Goal: Information Seeking & Learning: Get advice/opinions

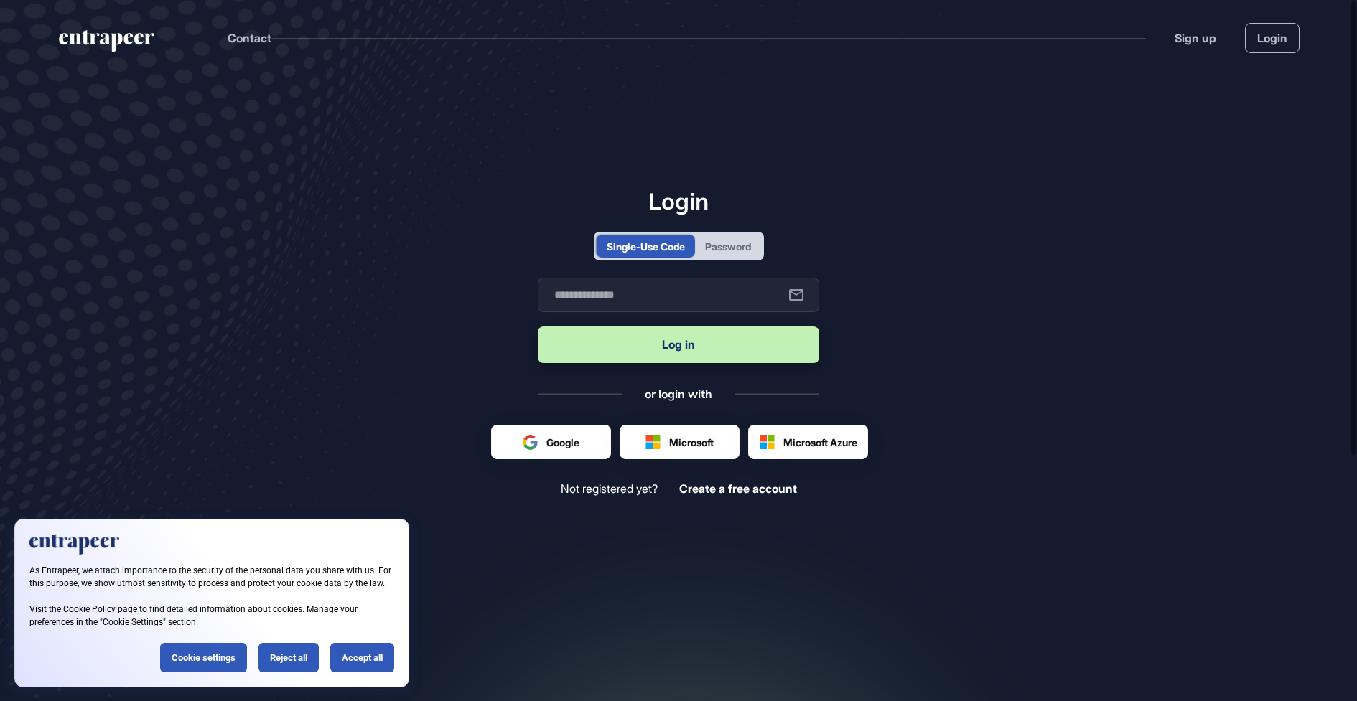
click at [719, 251] on div "Password" at bounding box center [728, 246] width 46 height 15
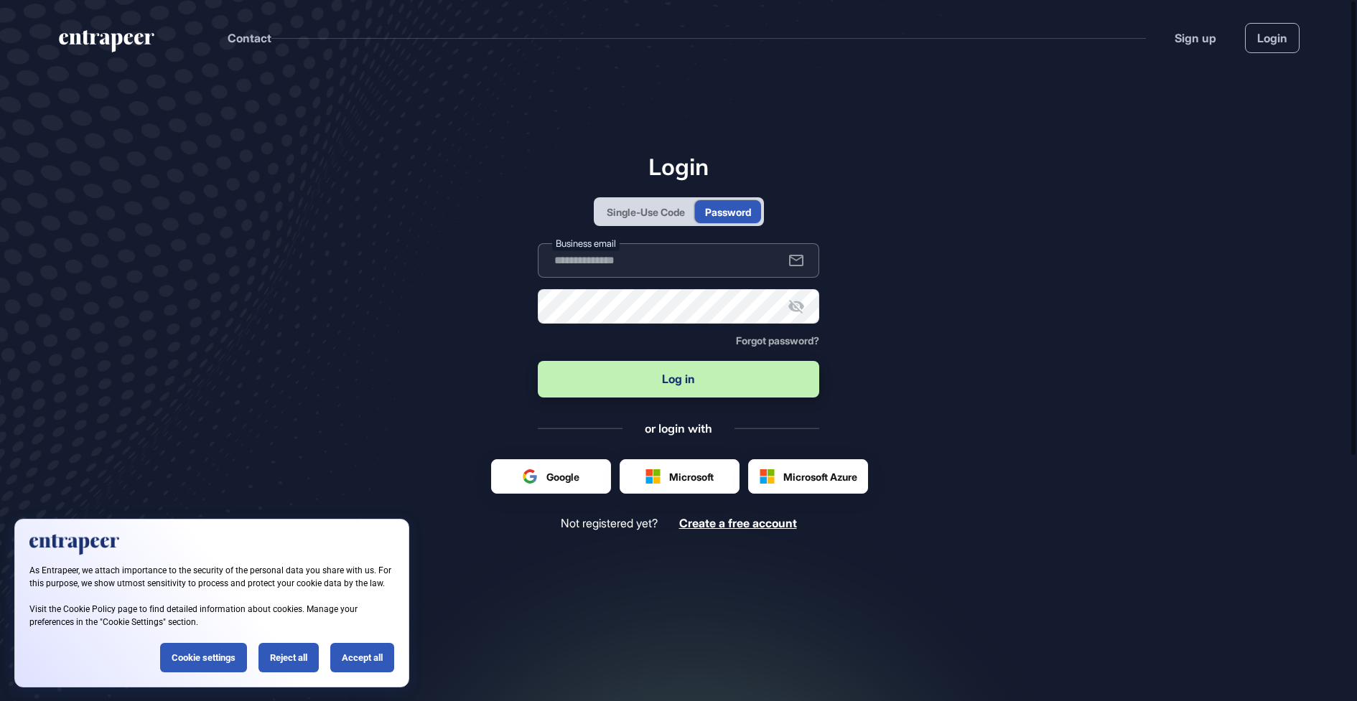
click at [694, 271] on input "text" at bounding box center [678, 260] width 281 height 34
click at [660, 207] on div "Single-Use Code" at bounding box center [646, 212] width 78 height 15
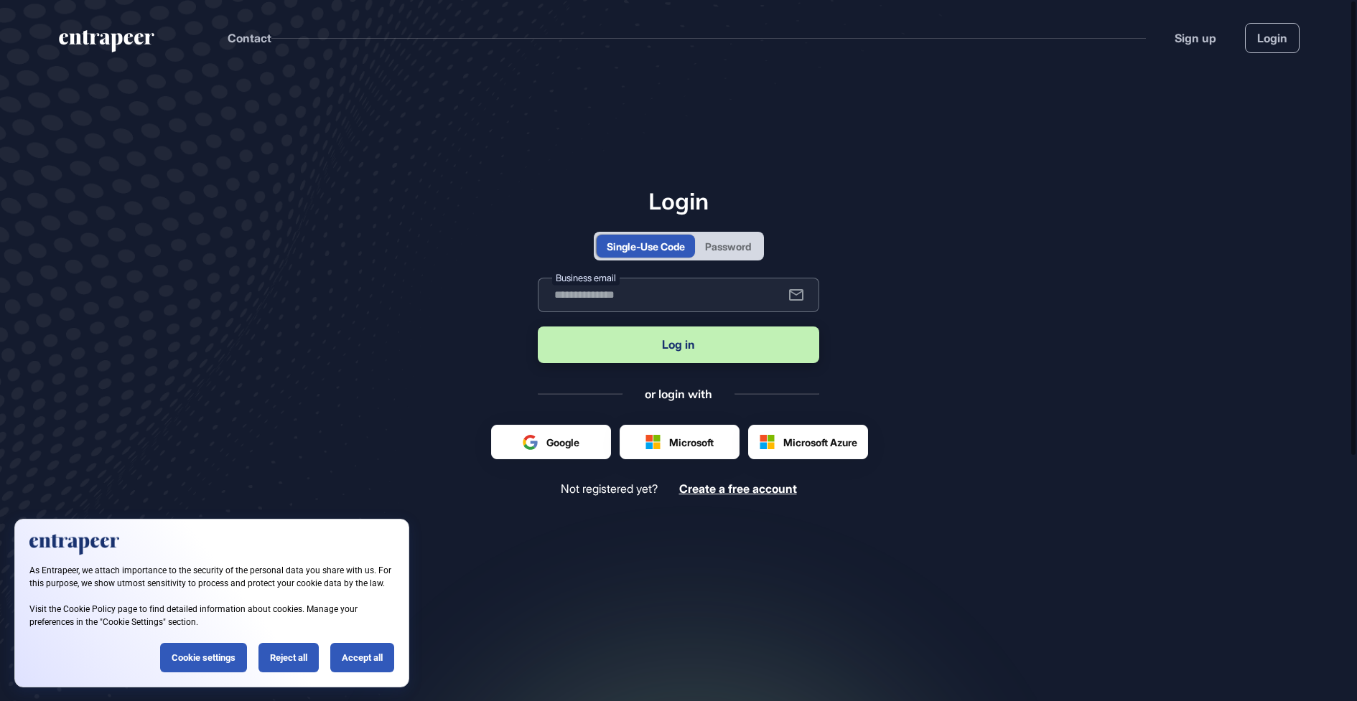
click at [612, 295] on input "text" at bounding box center [678, 295] width 281 height 34
paste input "**********"
type input "**********"
click at [613, 355] on button "Log in" at bounding box center [678, 345] width 281 height 37
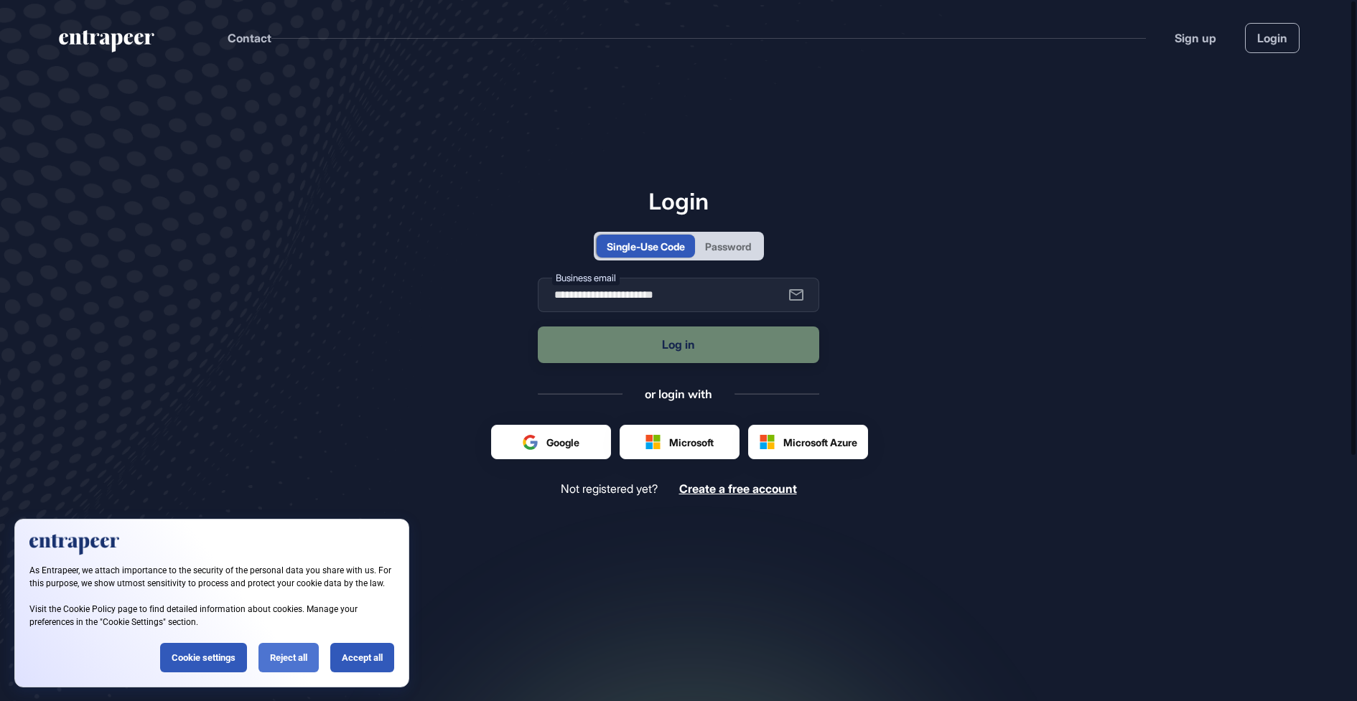
click at [296, 669] on div "Reject all" at bounding box center [288, 657] width 60 height 29
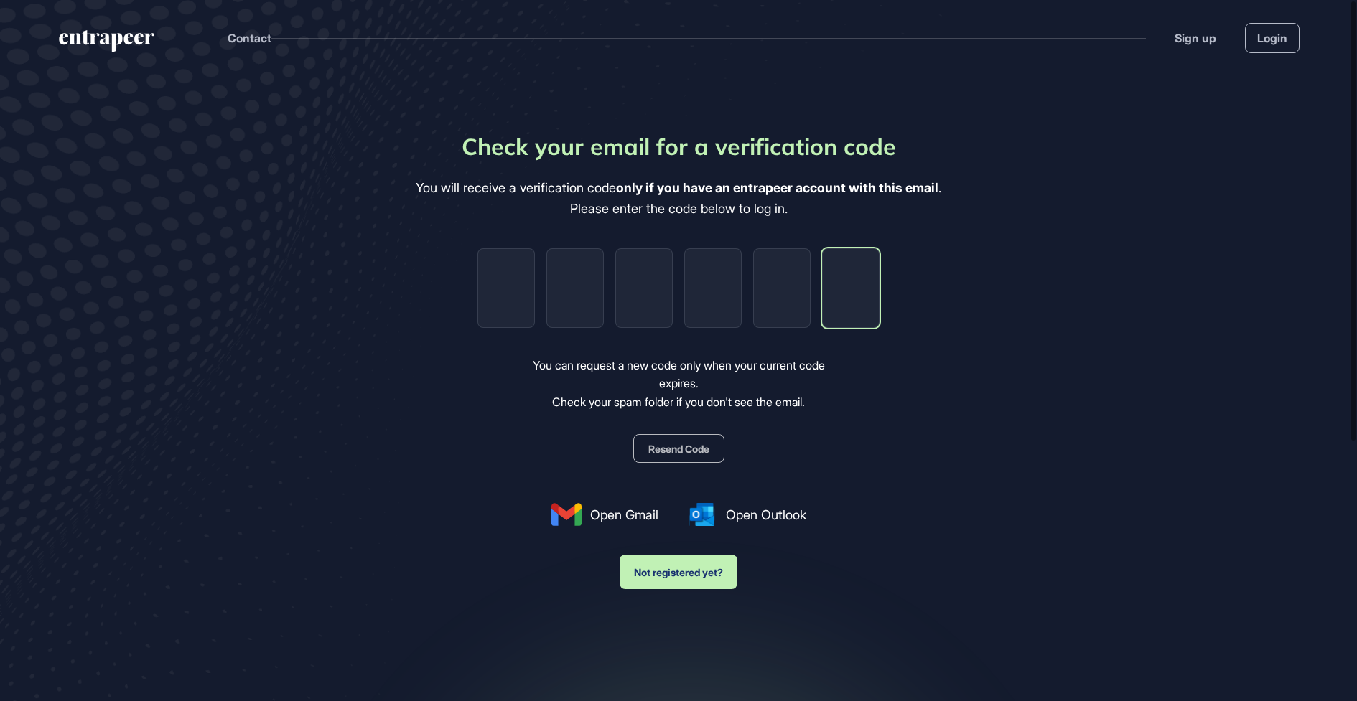
paste input "*"
type input "*"
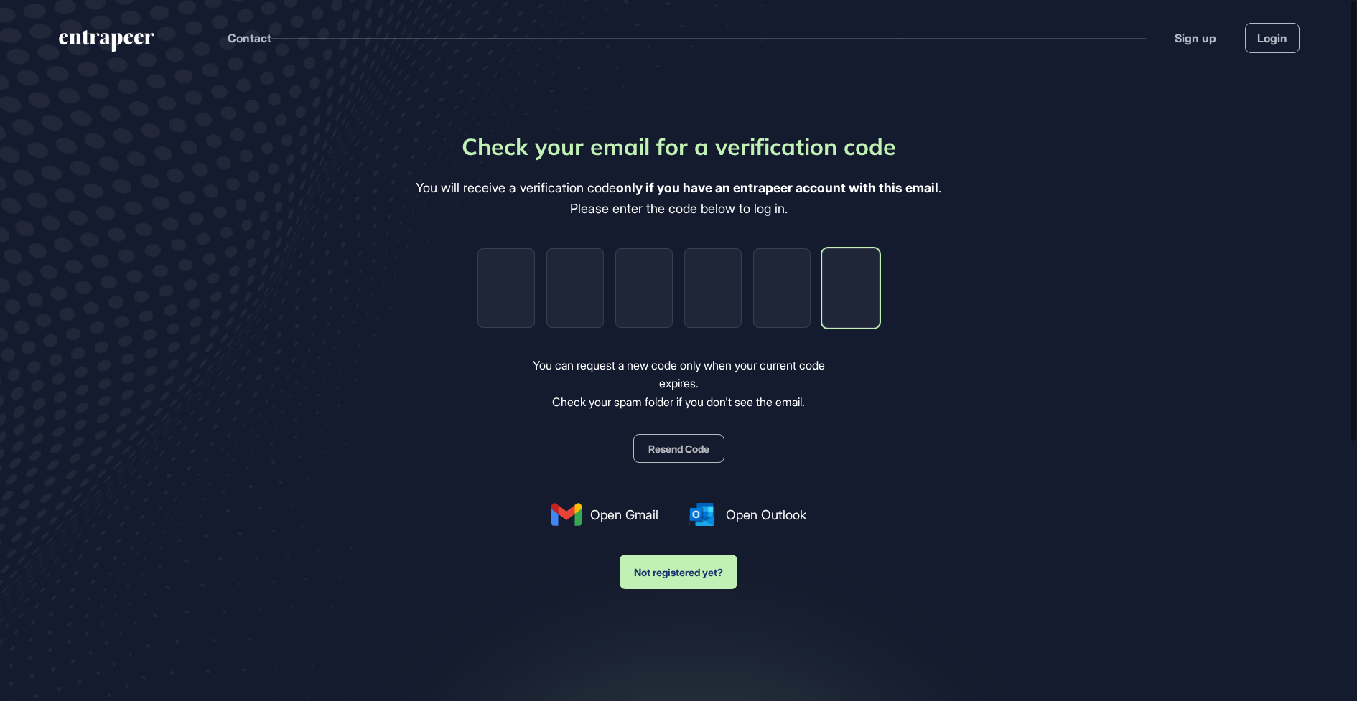
type input "*"
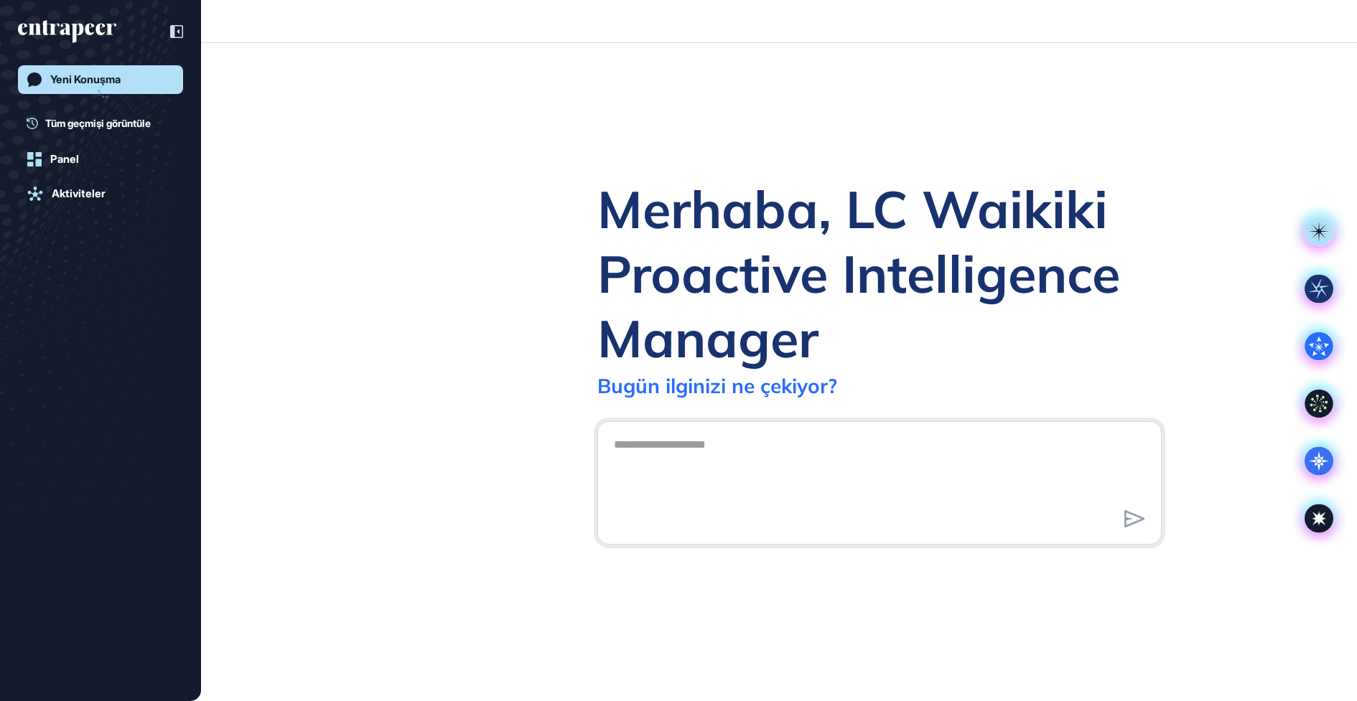
scroll to position [1, 1]
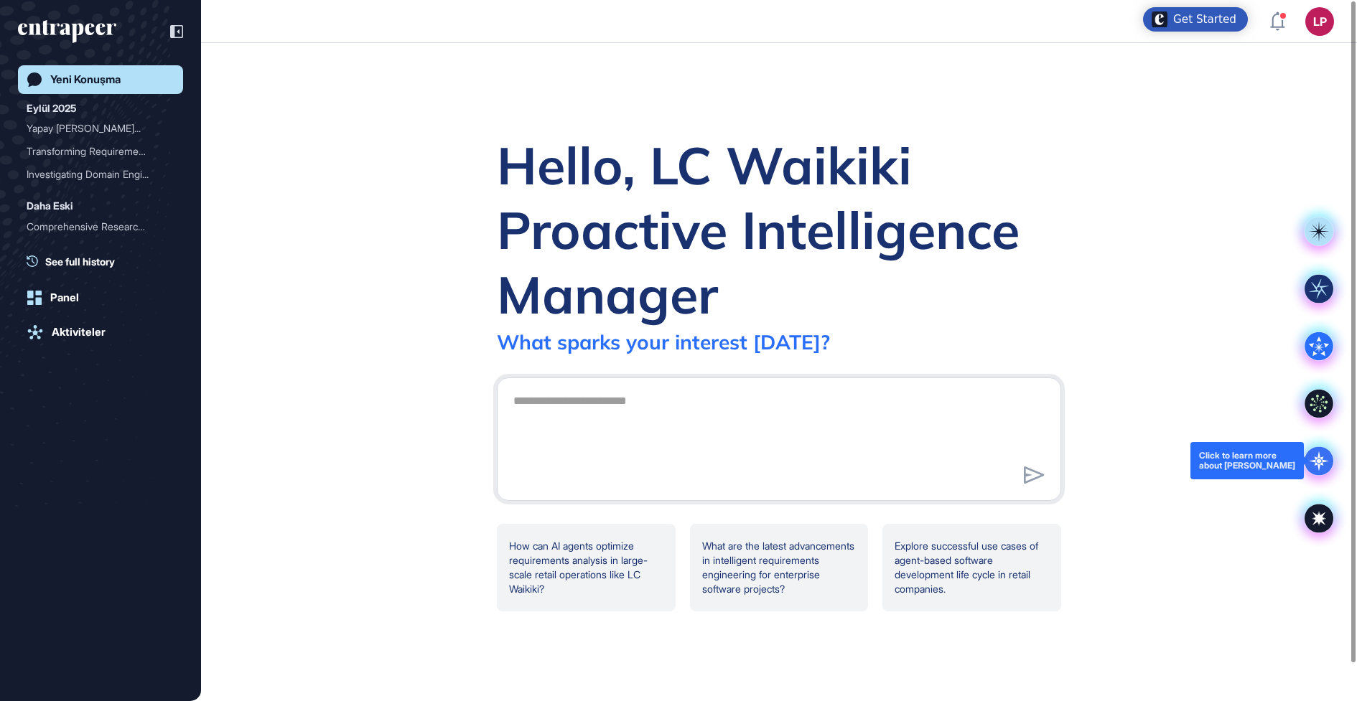
click at [1320, 460] on icon at bounding box center [1319, 461] width 5 height 5
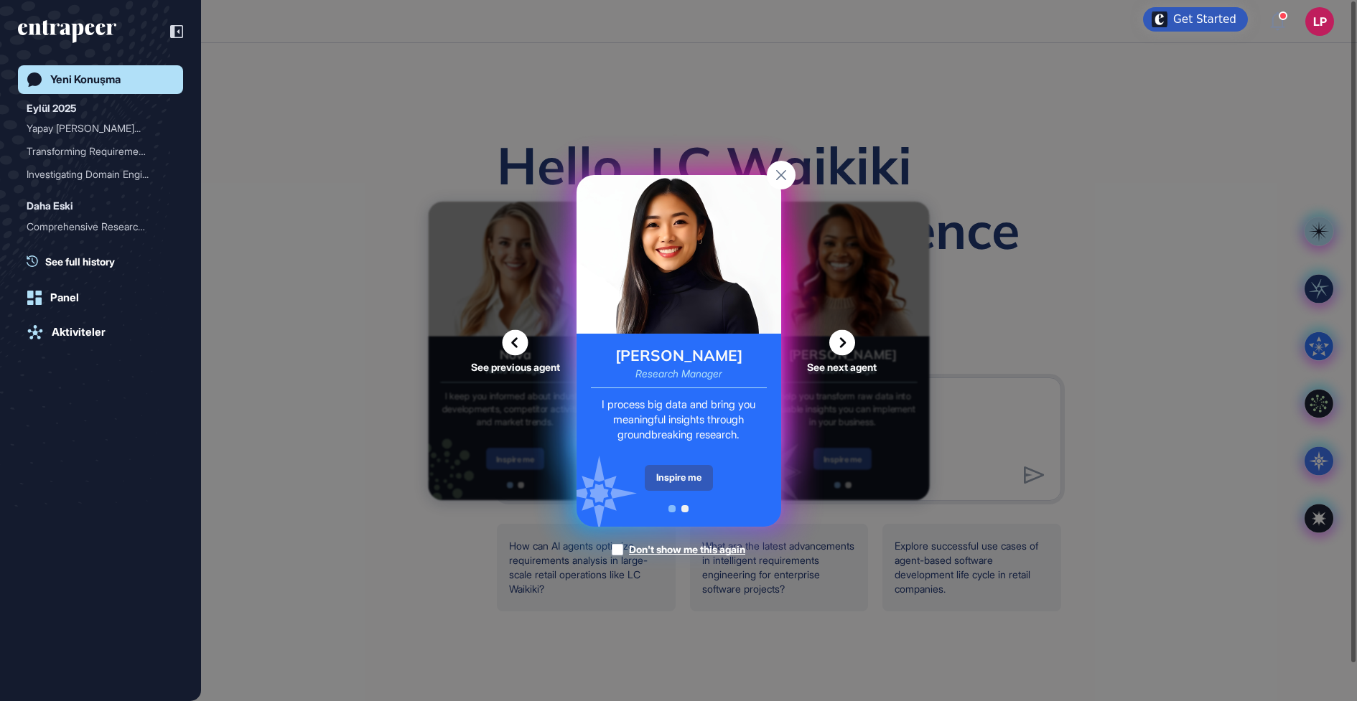
click at [704, 486] on div "Inspire me" at bounding box center [679, 478] width 68 height 26
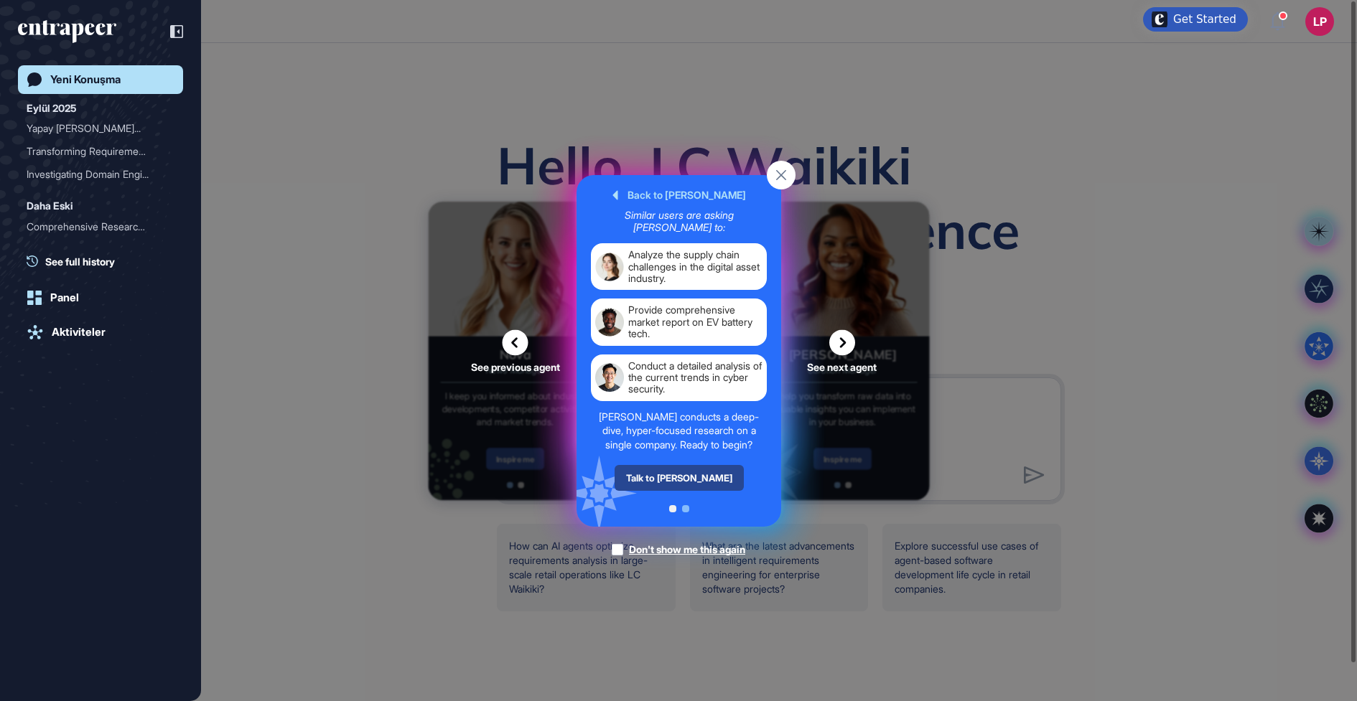
click at [678, 479] on div "Talk to [PERSON_NAME]" at bounding box center [678, 478] width 129 height 26
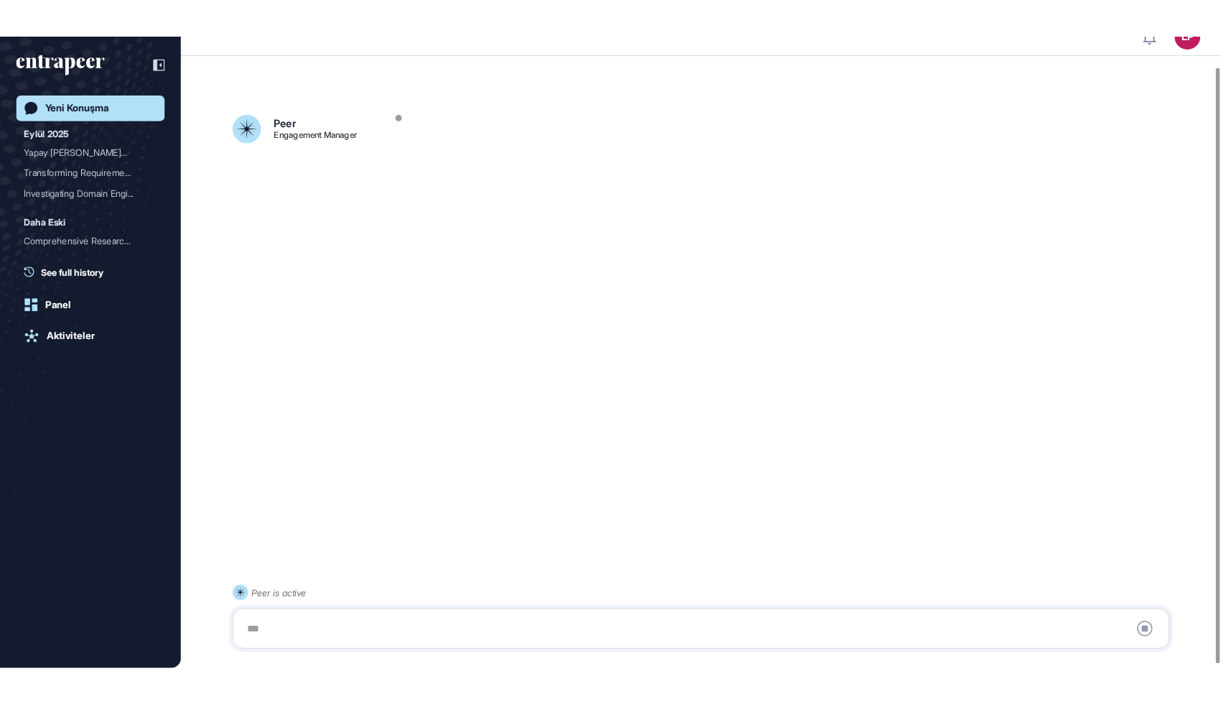
scroll to position [39, 0]
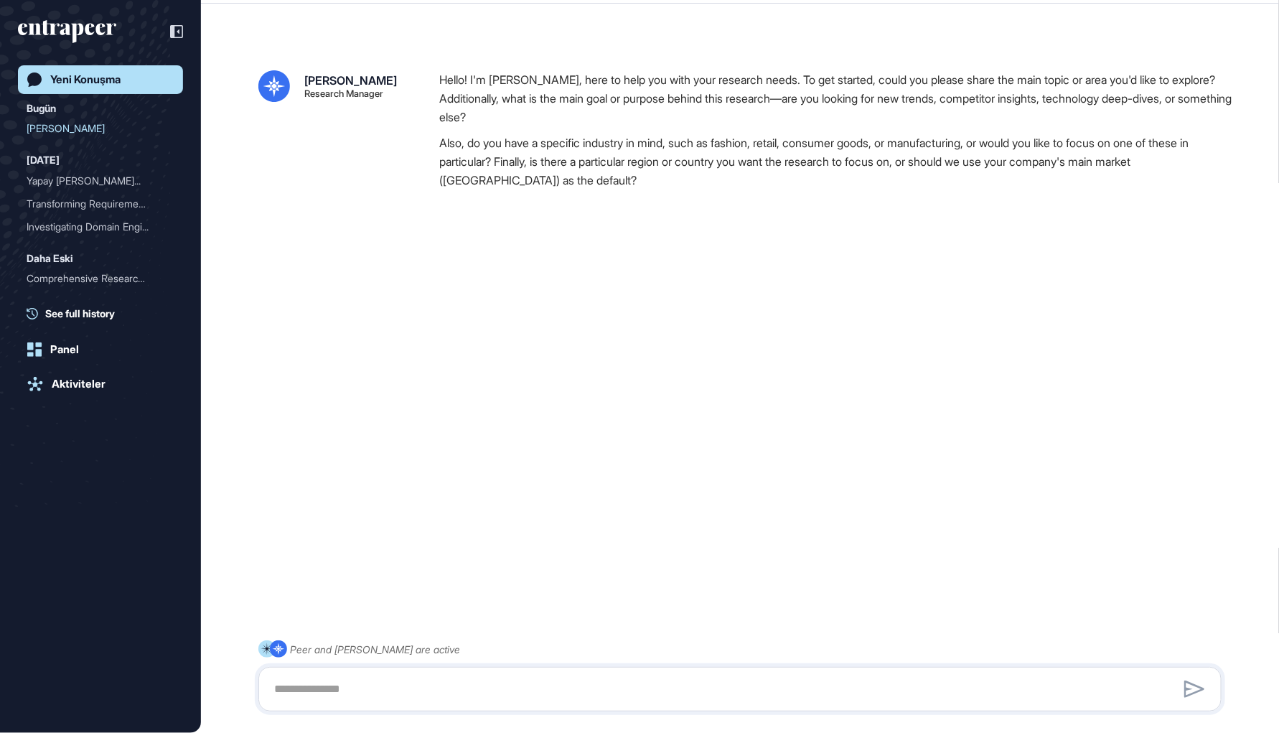
scroll to position [39, 0]
click at [420, 696] on textarea at bounding box center [740, 689] width 948 height 29
paste textarea "**********"
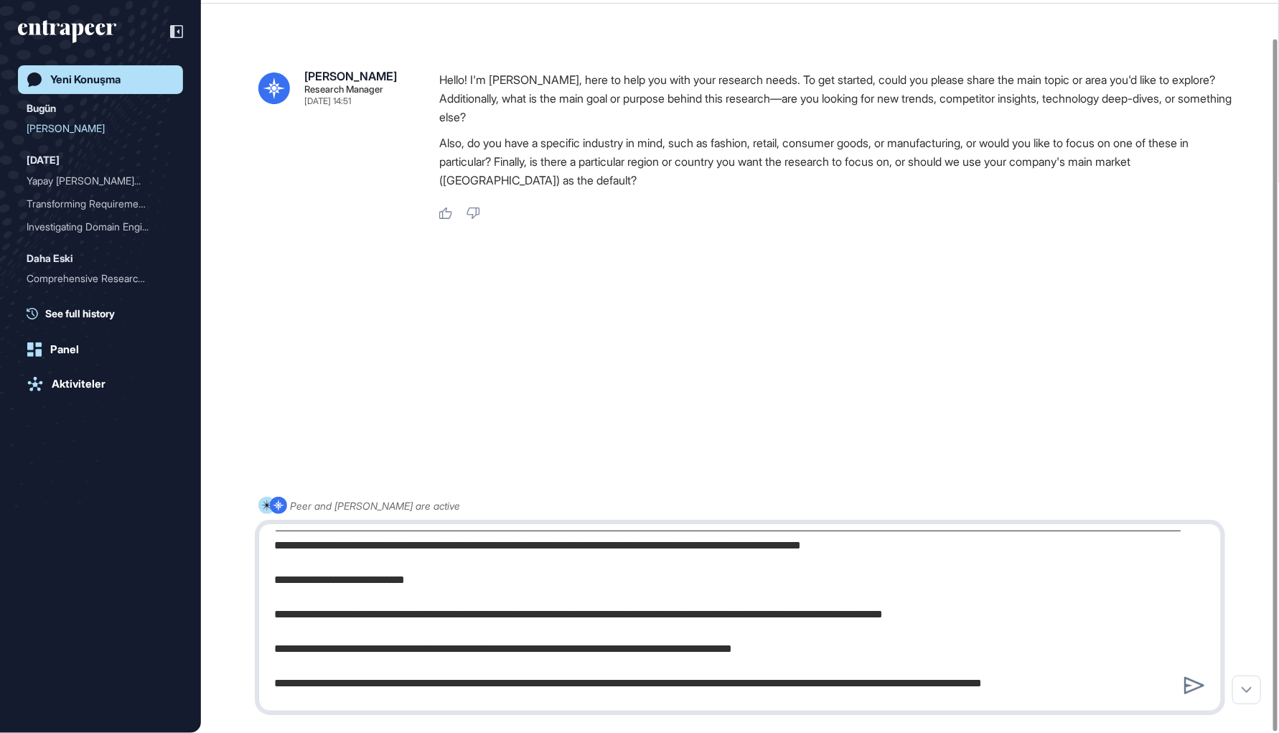
scroll to position [0, 0]
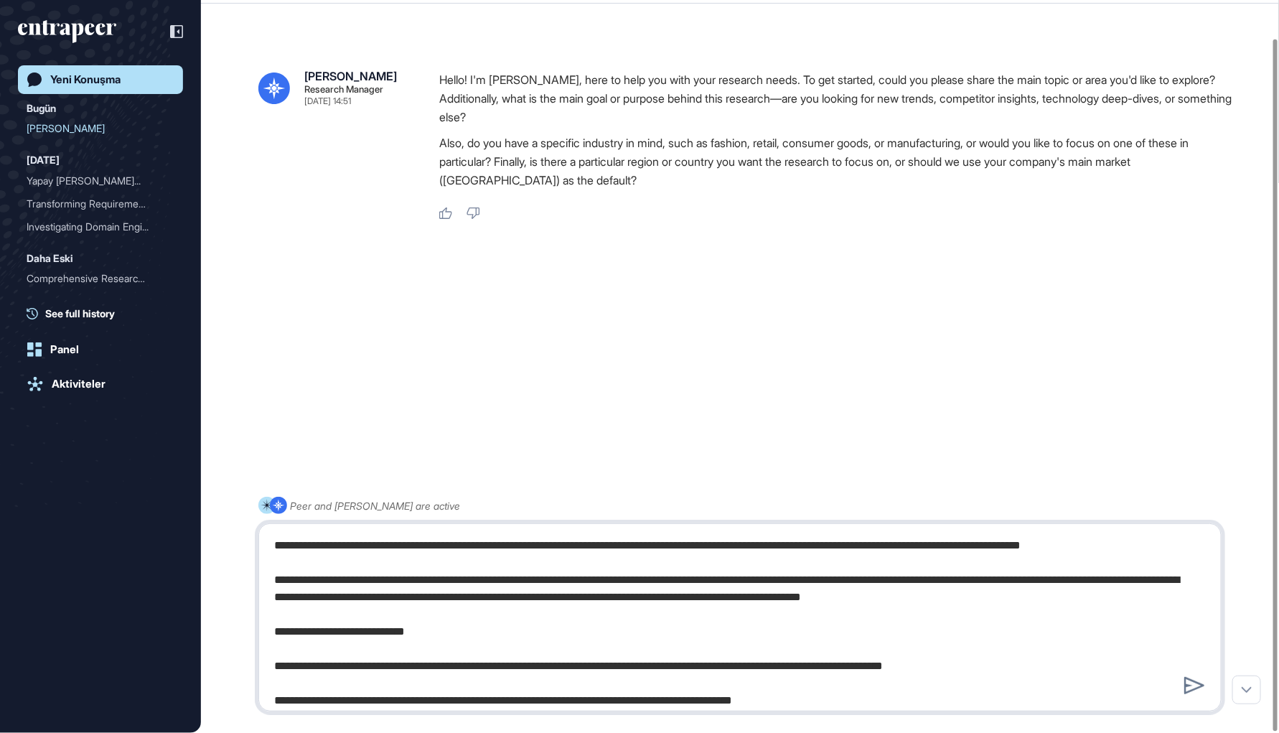
click at [454, 584] on textarea at bounding box center [740, 617] width 948 height 172
click at [409, 612] on textarea at bounding box center [740, 617] width 948 height 172
click at [387, 634] on textarea at bounding box center [740, 617] width 948 height 172
drag, startPoint x: 365, startPoint y: 639, endPoint x: 333, endPoint y: 616, distance: 39.6
click at [333, 616] on textarea at bounding box center [740, 617] width 948 height 172
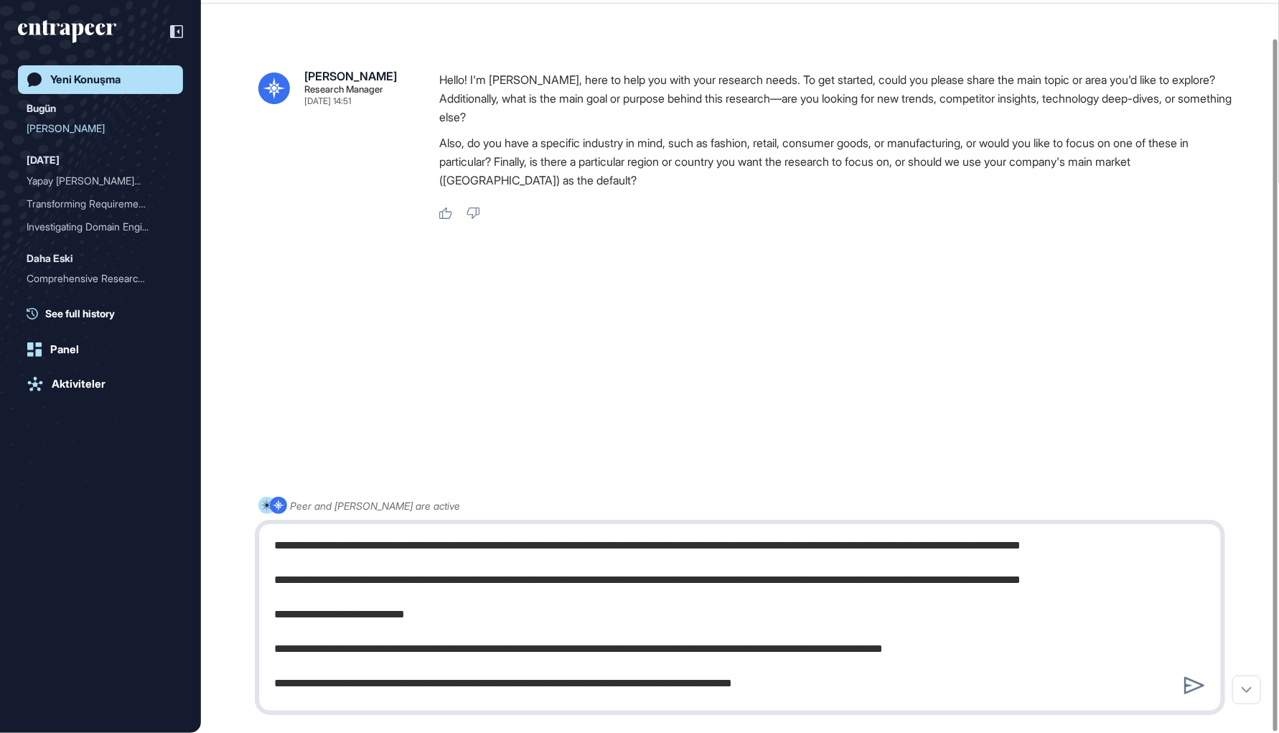
click at [349, 603] on textarea at bounding box center [740, 617] width 948 height 172
click at [484, 604] on textarea at bounding box center [740, 617] width 948 height 172
click at [563, 598] on textarea at bounding box center [740, 617] width 948 height 172
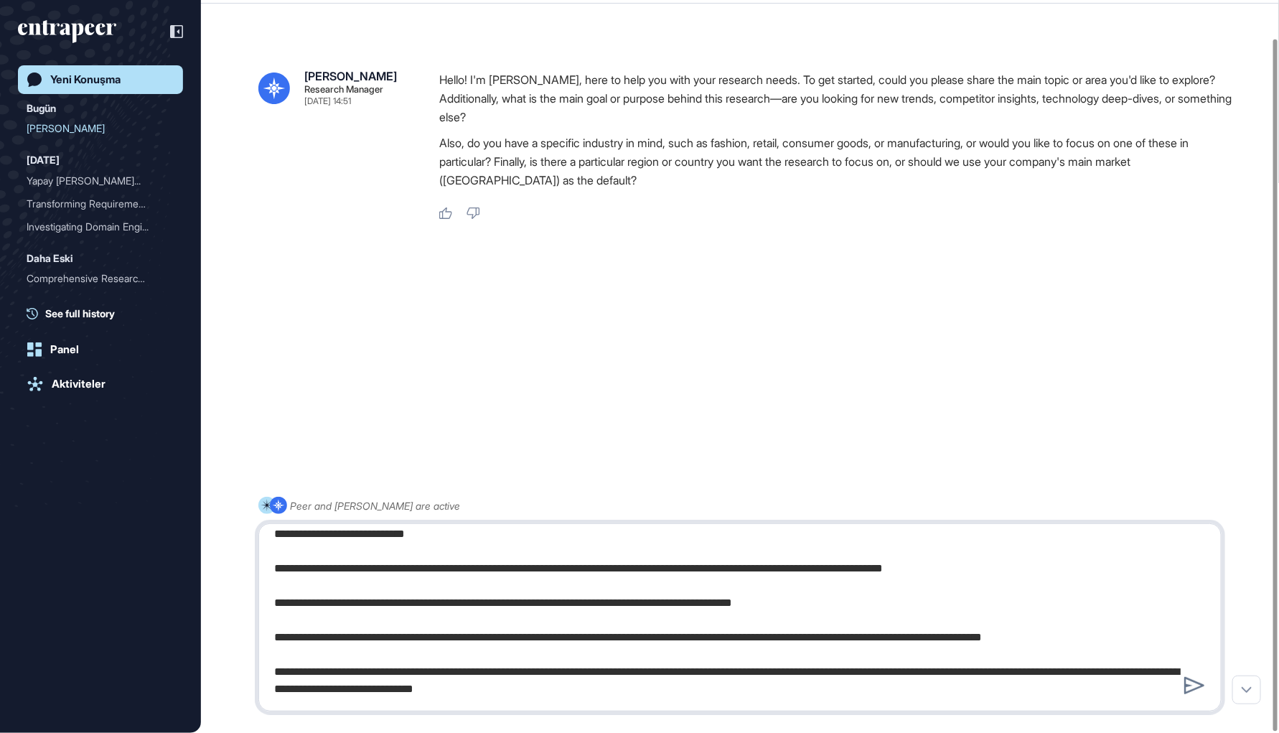
scroll to position [115, 0]
click at [599, 670] on textarea at bounding box center [740, 617] width 948 height 172
click at [743, 679] on textarea at bounding box center [740, 617] width 948 height 172
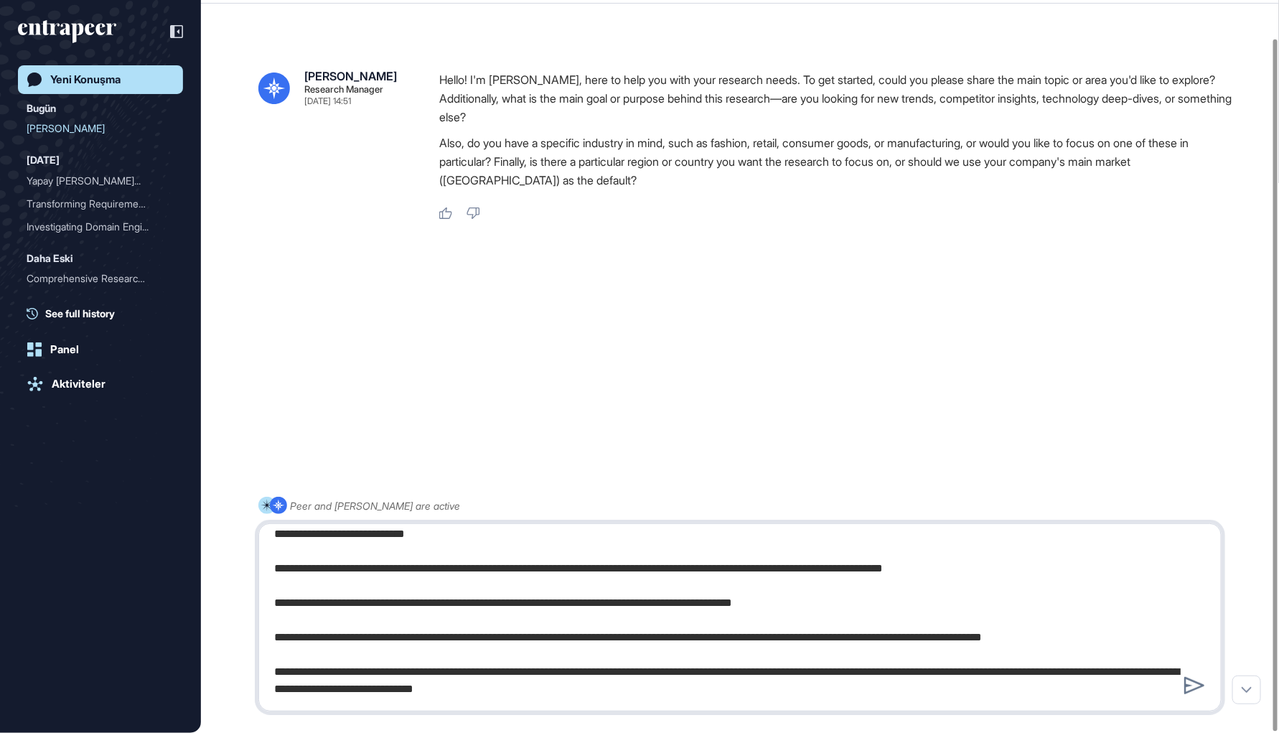
type textarea "**********"
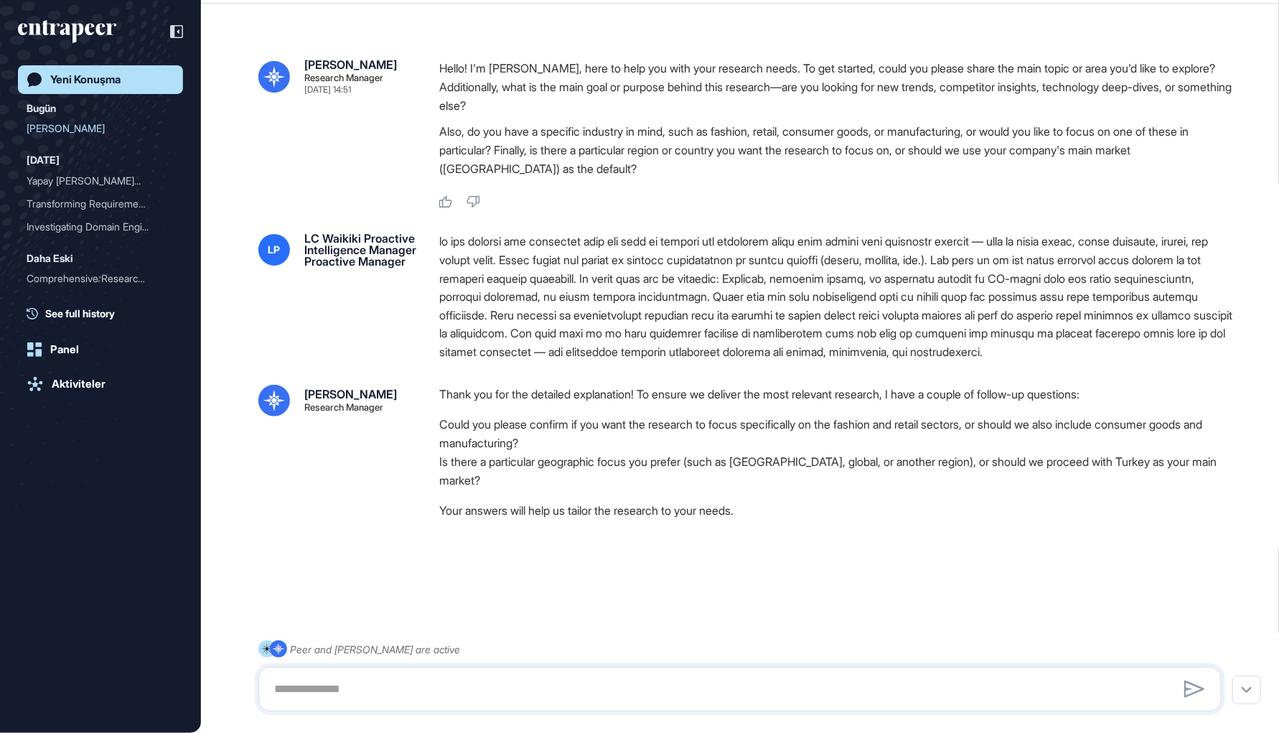
scroll to position [50, 0]
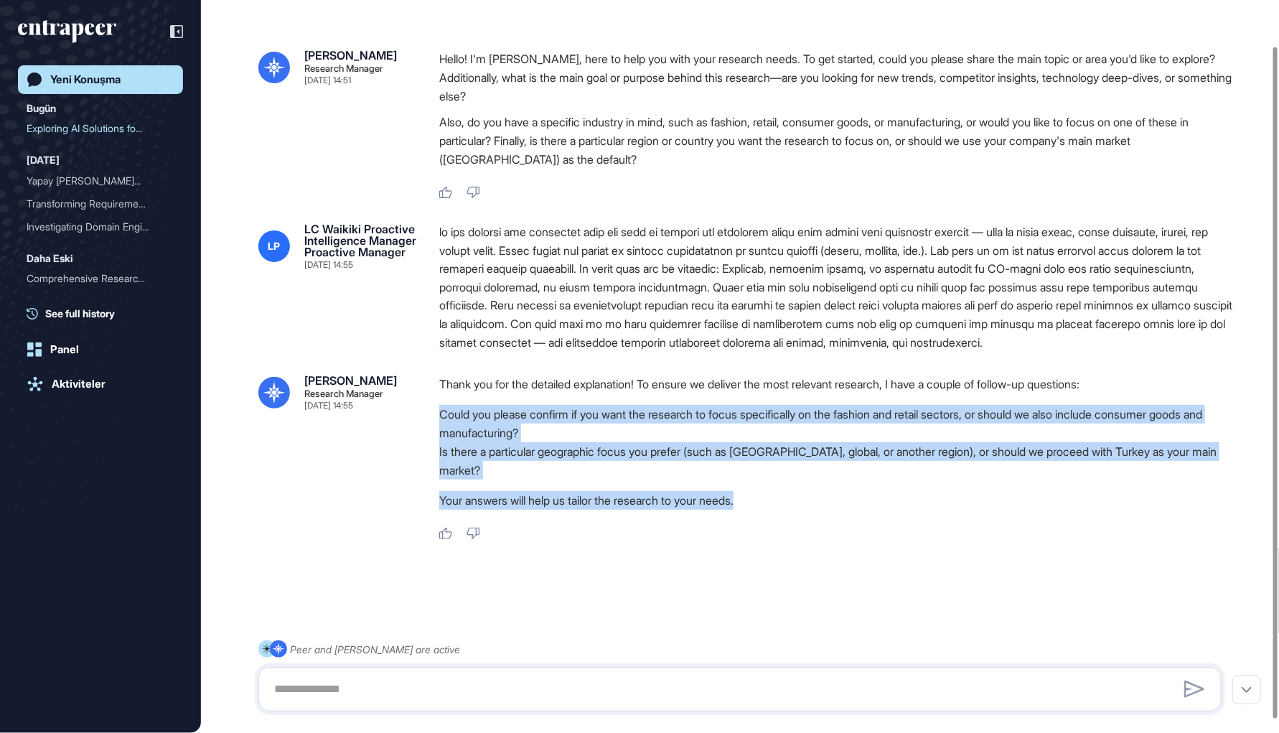
drag, startPoint x: 838, startPoint y: 521, endPoint x: 427, endPoint y: 426, distance: 421.5
click at [427, 426] on div "[PERSON_NAME] Research Manager [DATE] 14:55 Thank you for the detailed explanat…" at bounding box center [740, 458] width 964 height 166
copy div "Could you please confirm if you want the research to focus specifically on the …"
click at [709, 421] on li "Could you please confirm if you want the research to focus specifically on the …" at bounding box center [836, 423] width 794 height 37
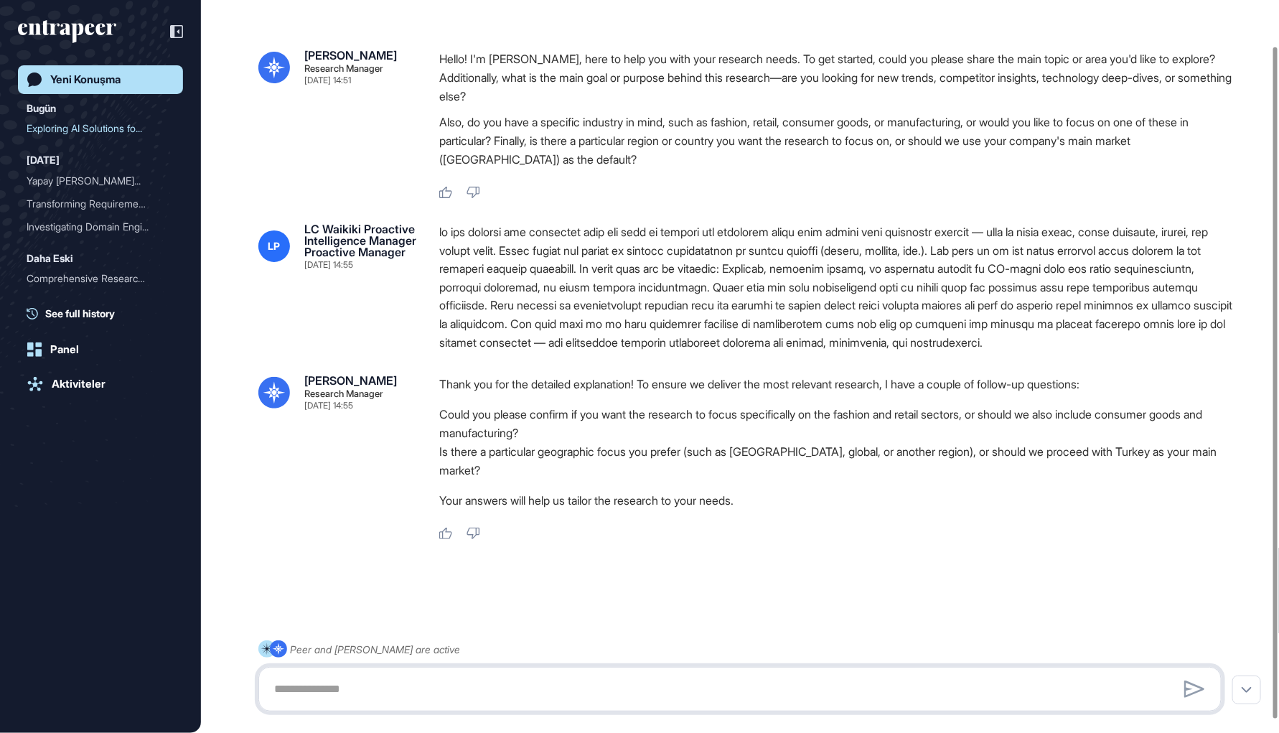
click at [614, 693] on textarea at bounding box center [740, 689] width 948 height 29
paste textarea "**********"
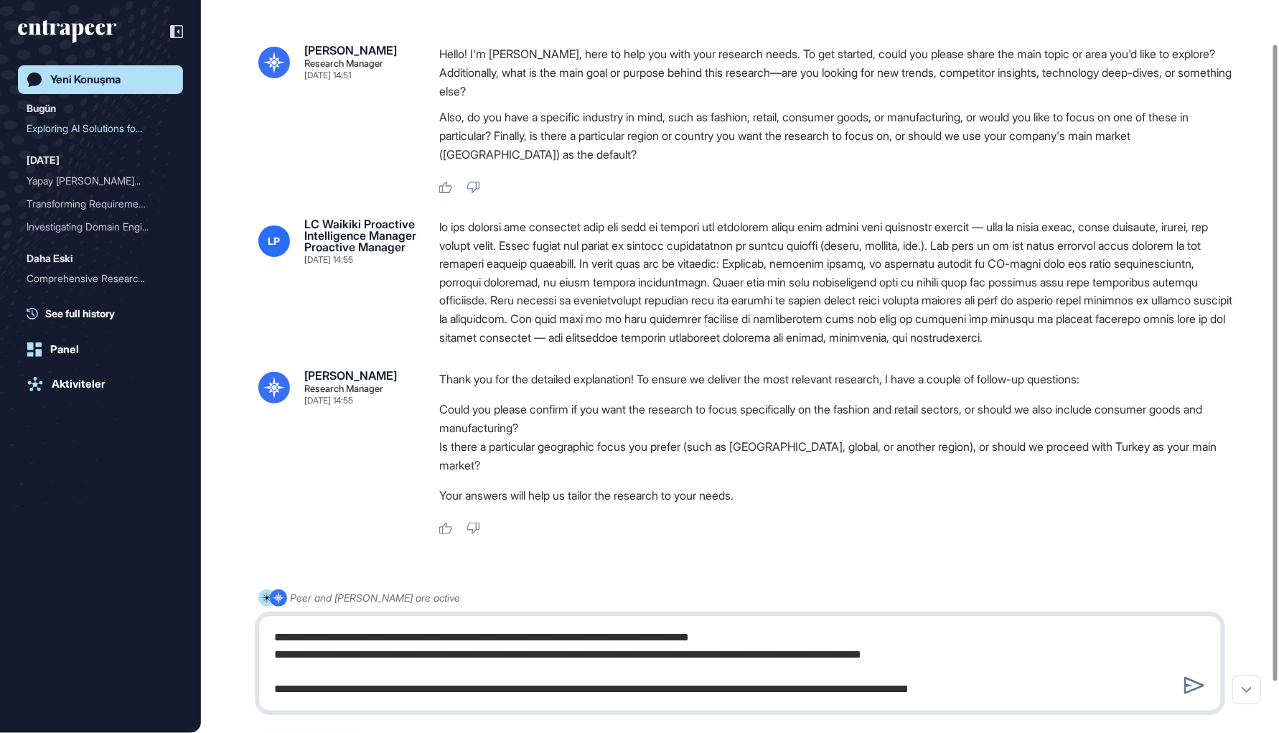
type textarea "**********"
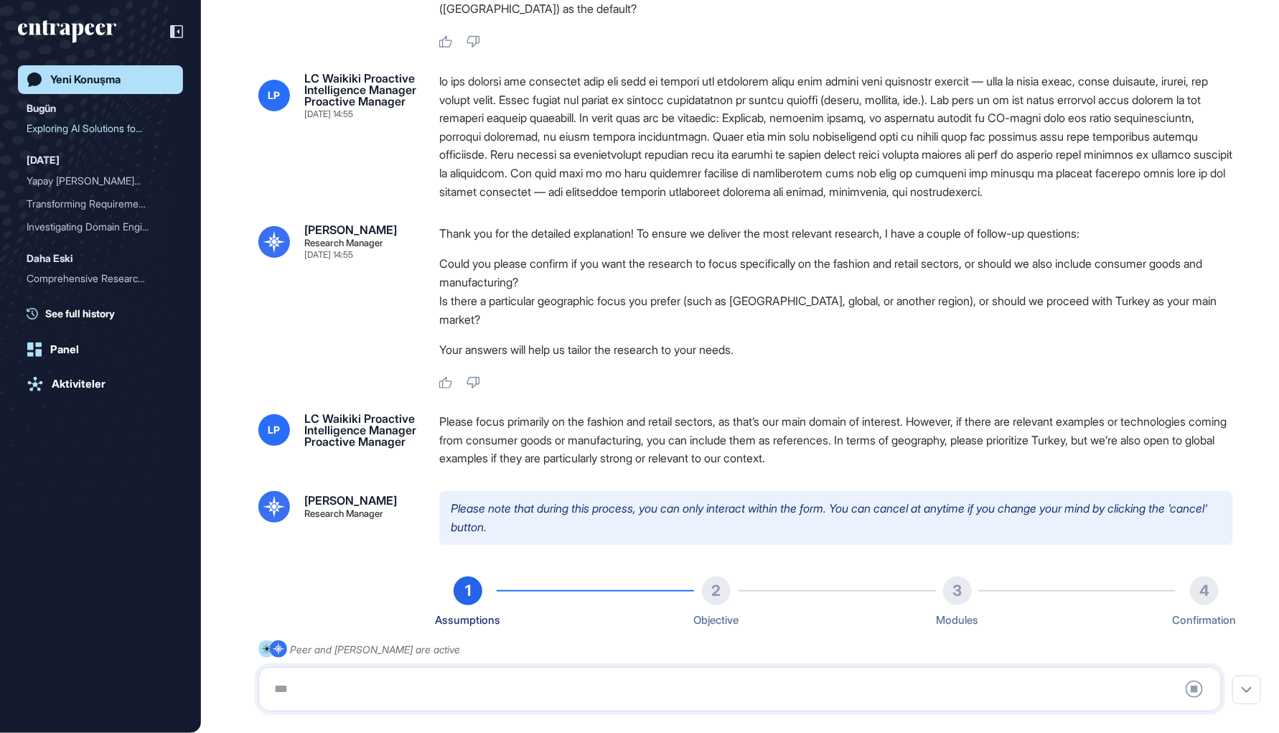
scroll to position [22, 0]
type input "**********"
type input "*"
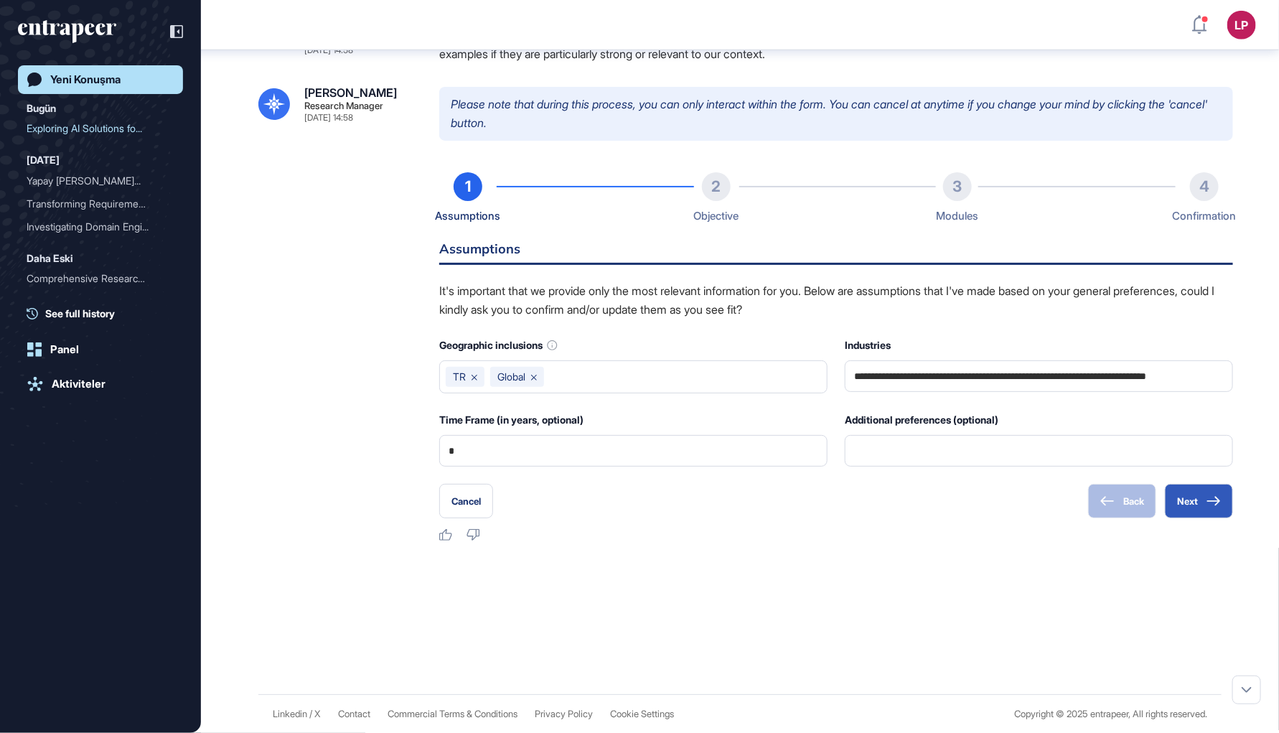
scroll to position [608, 0]
click at [1211, 518] on button "Next" at bounding box center [1199, 500] width 68 height 34
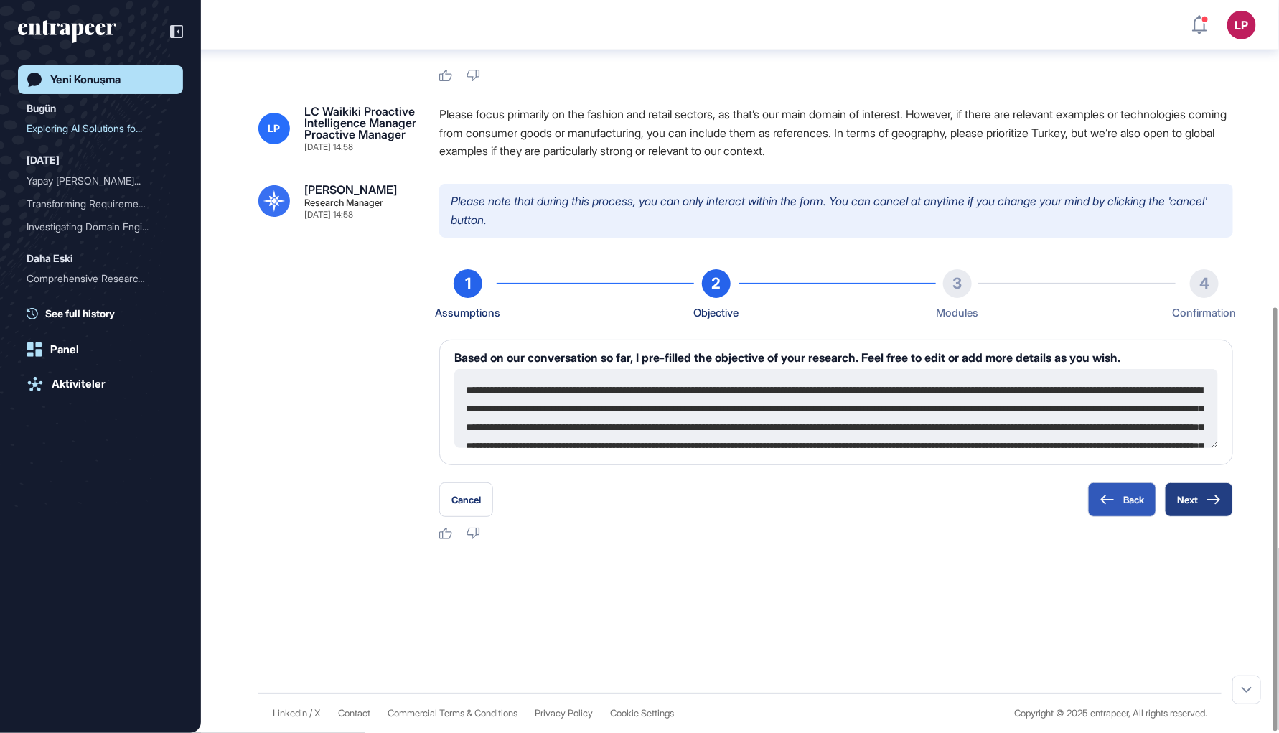
scroll to position [111, 0]
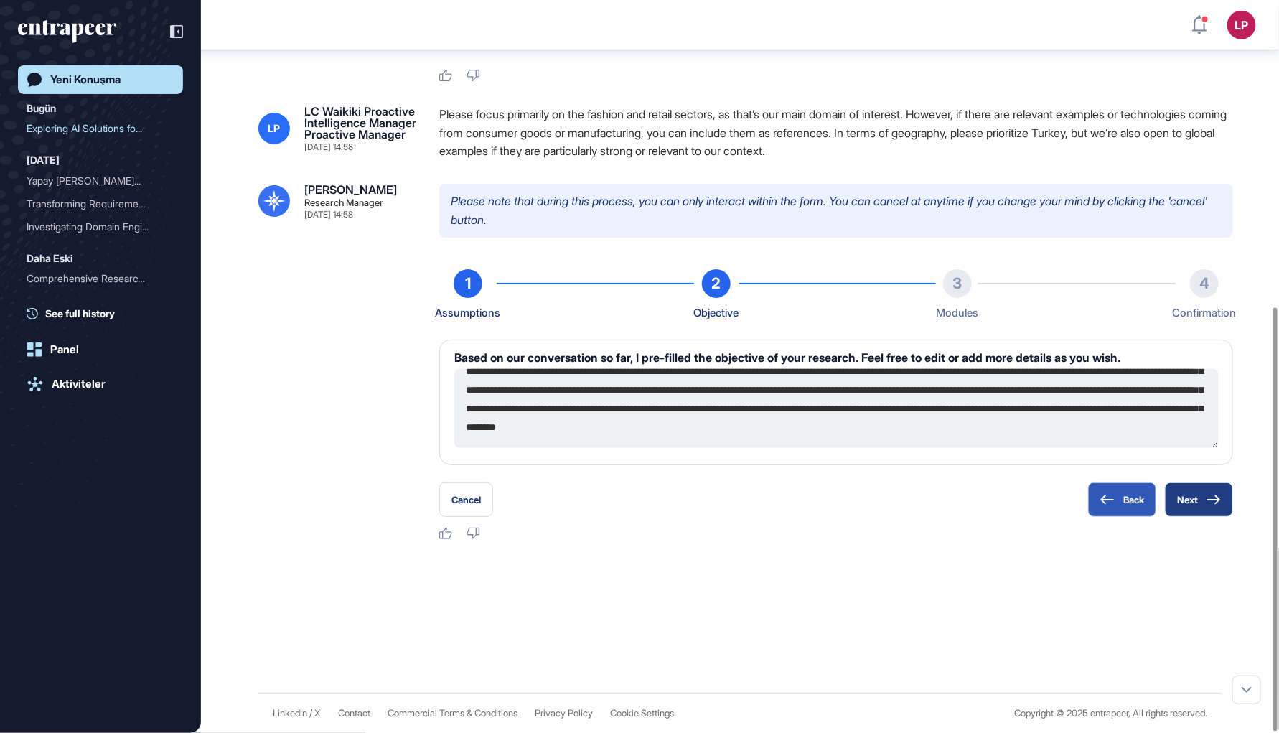
click at [1216, 499] on icon at bounding box center [1214, 499] width 13 height 9
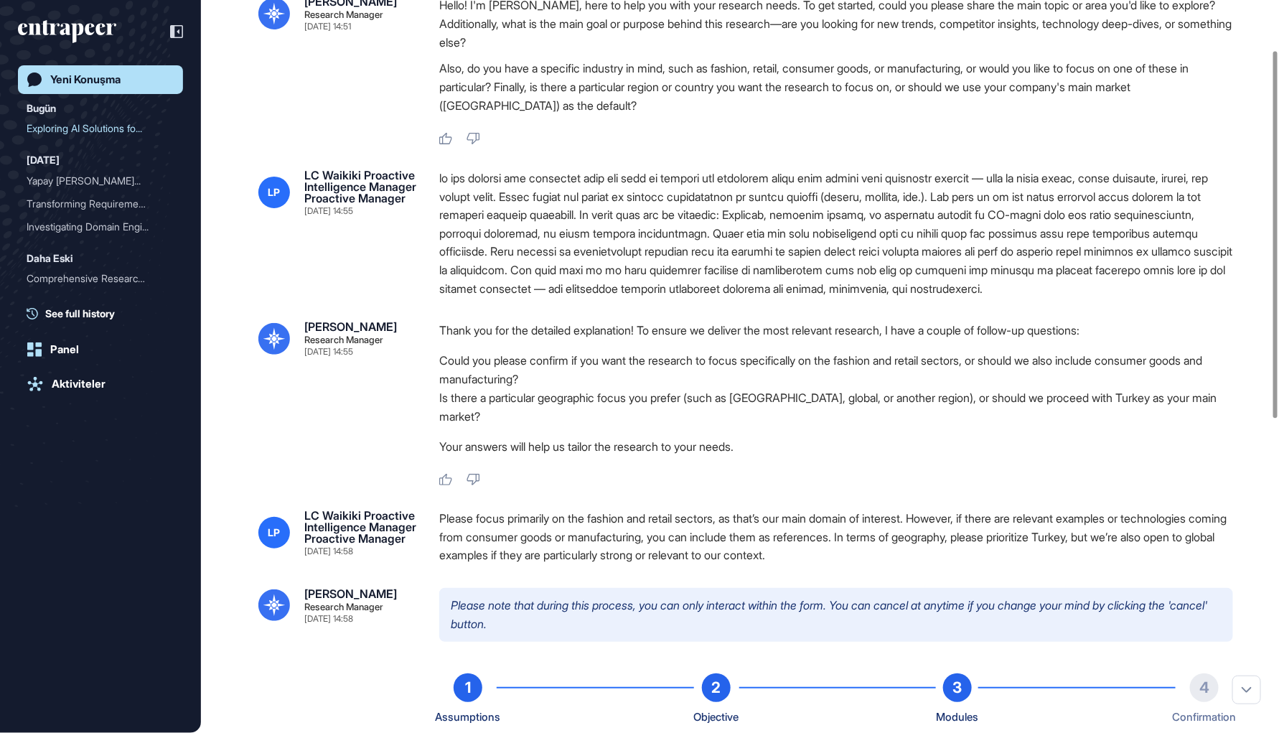
scroll to position [0, 0]
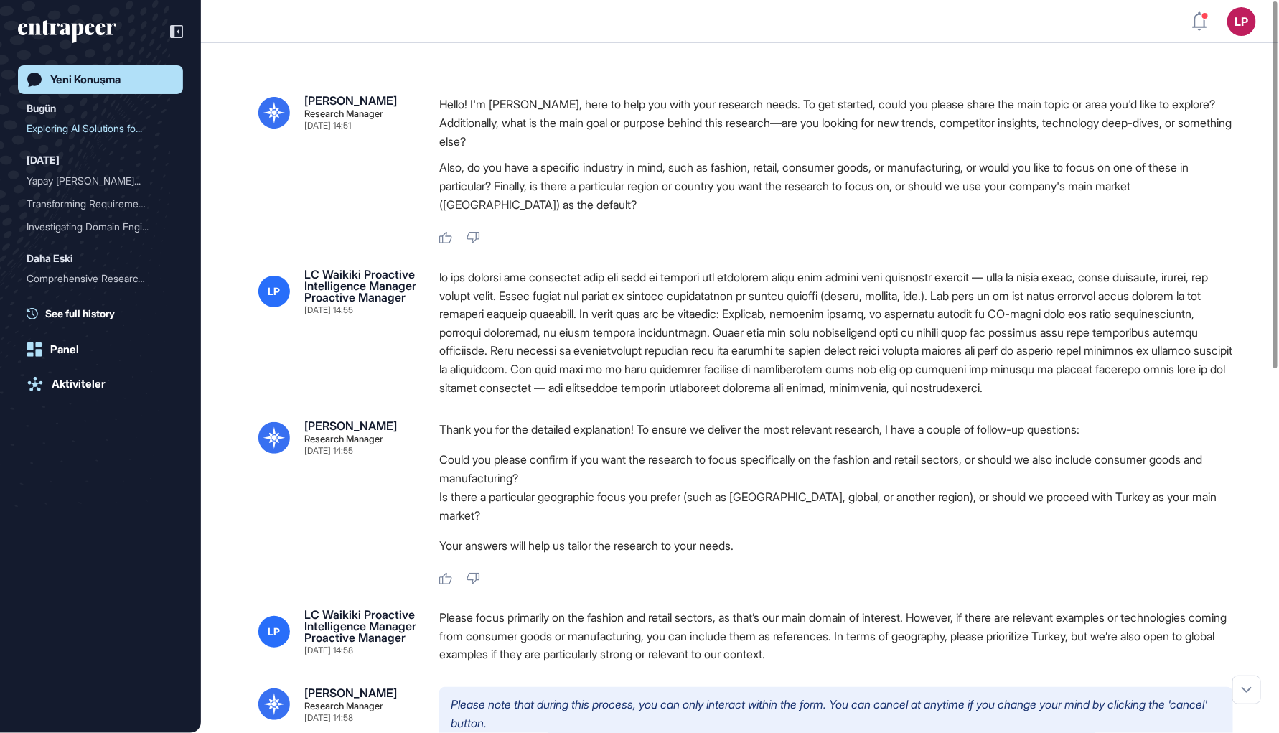
click at [598, 347] on div at bounding box center [836, 333] width 794 height 129
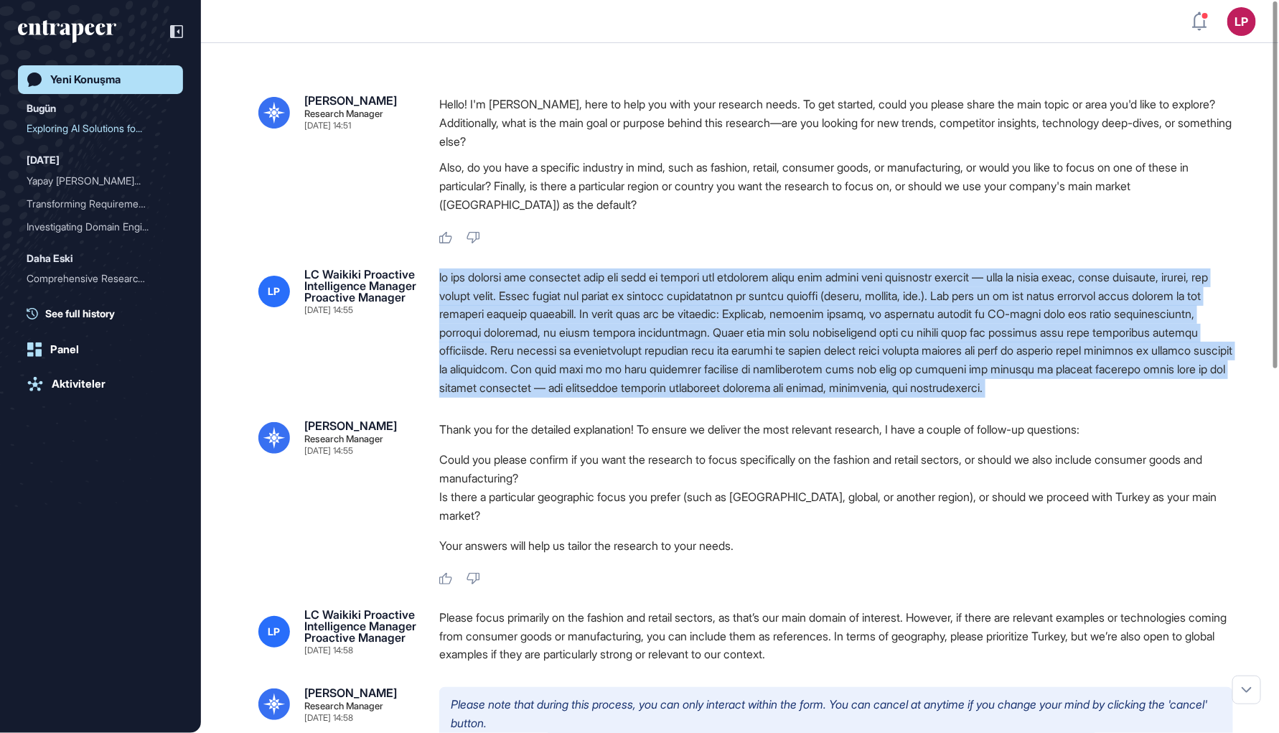
click at [598, 347] on div at bounding box center [836, 333] width 794 height 129
copy div "lo ips dolorsi ame consectet adip eli sedd ei tempori utl etdolorem aliqu enim …"
click at [111, 83] on div "Yeni Konuşma" at bounding box center [85, 79] width 70 height 13
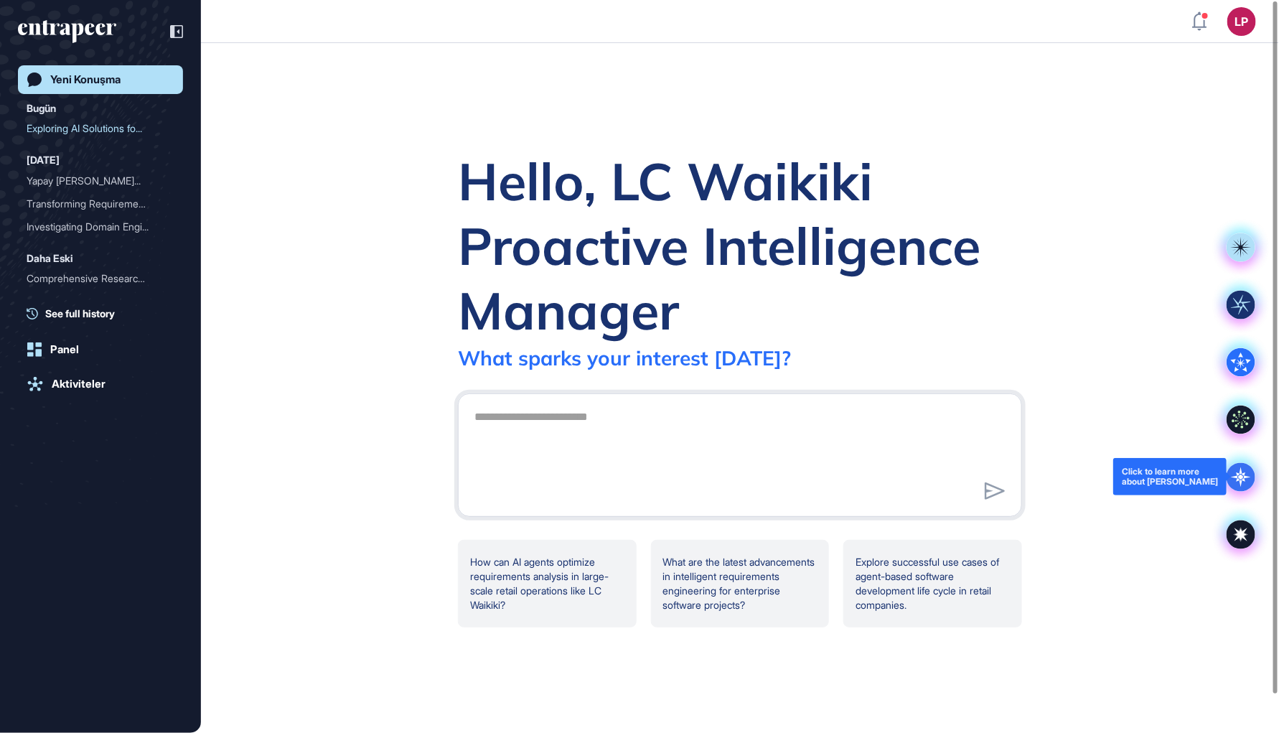
click at [1233, 469] on icon at bounding box center [1241, 476] width 29 height 29
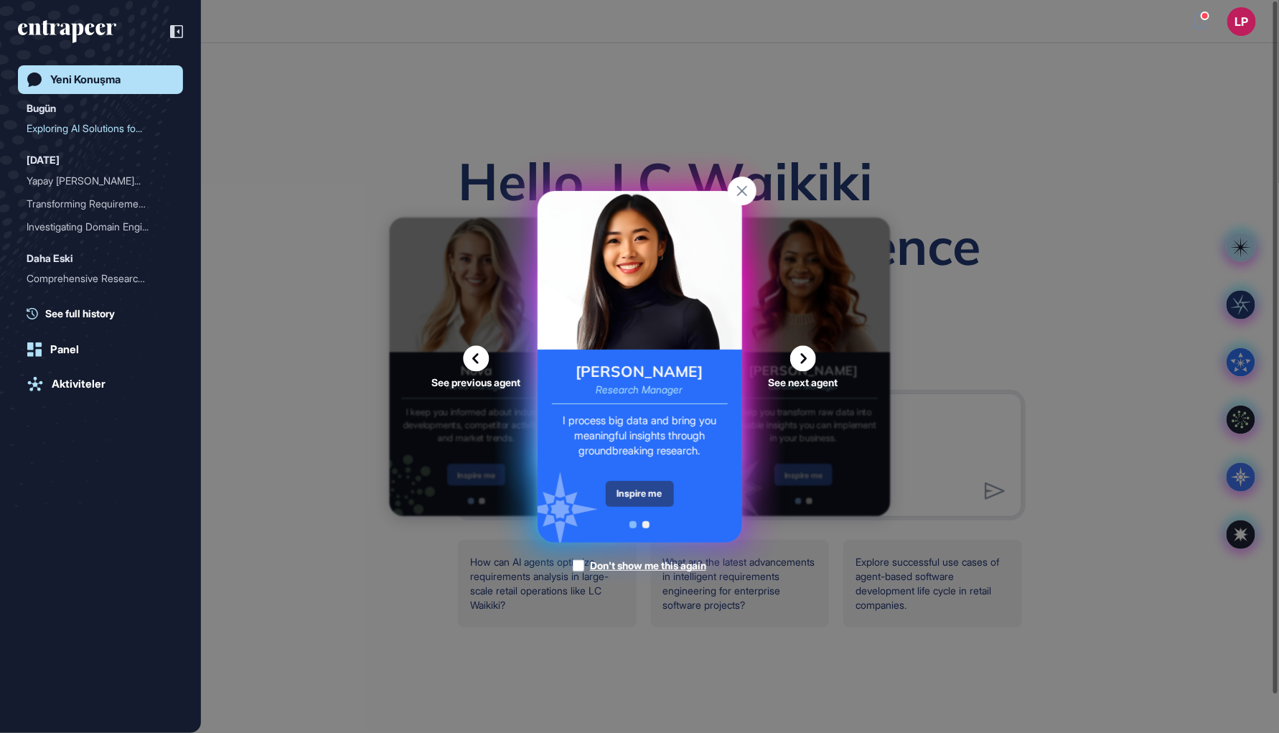
click at [634, 504] on div "Inspire me" at bounding box center [640, 494] width 68 height 26
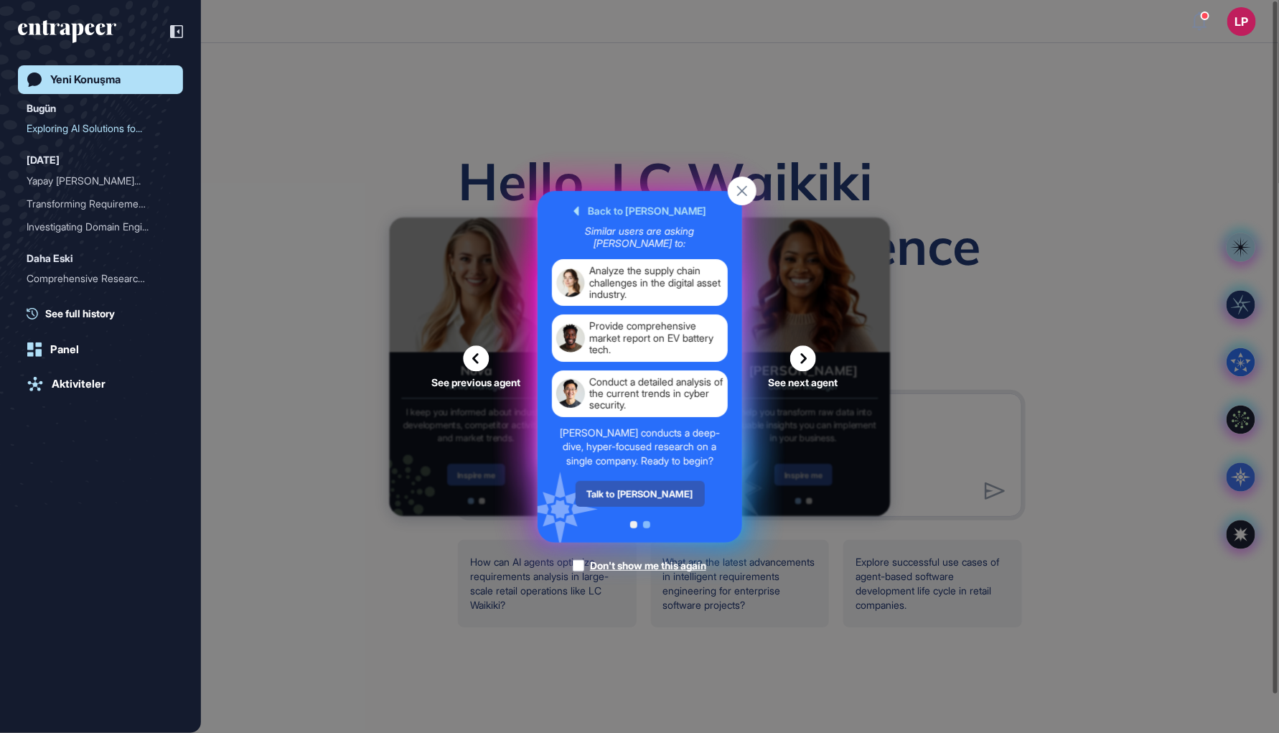
click at [634, 503] on div "Talk to [PERSON_NAME]" at bounding box center [639, 494] width 129 height 26
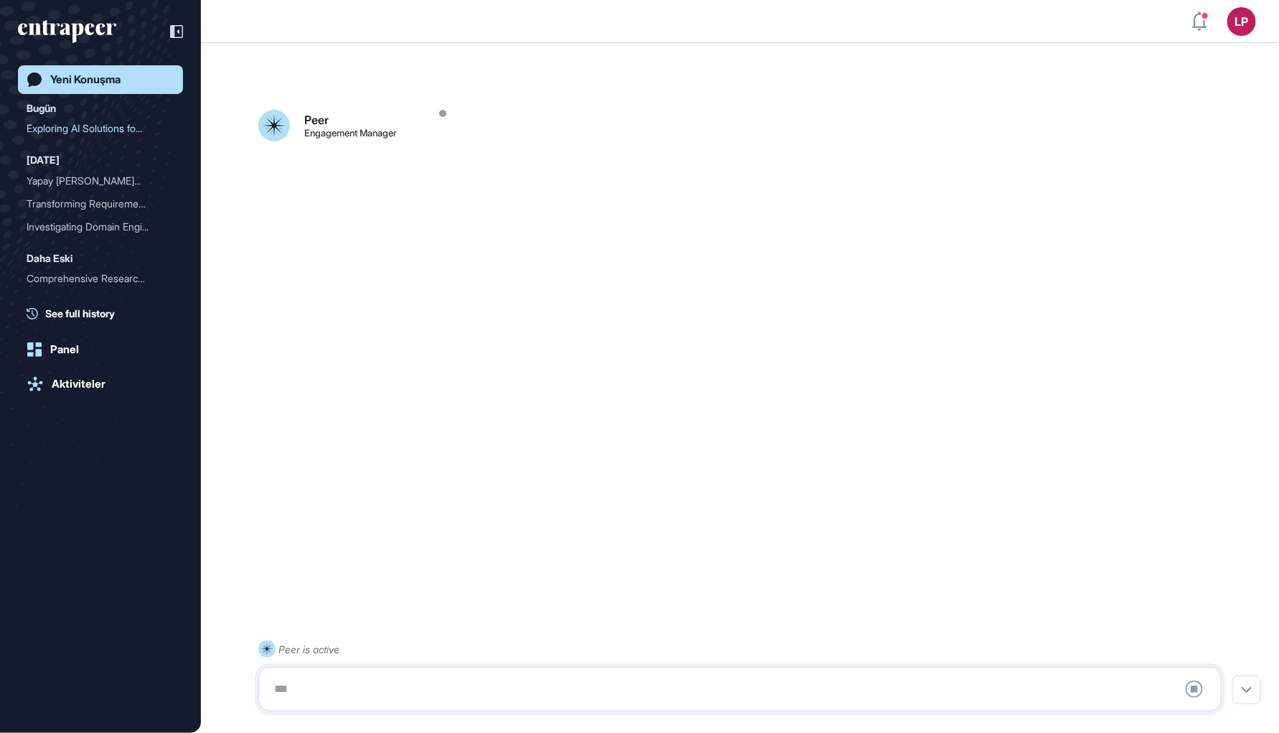
scroll to position [39, 0]
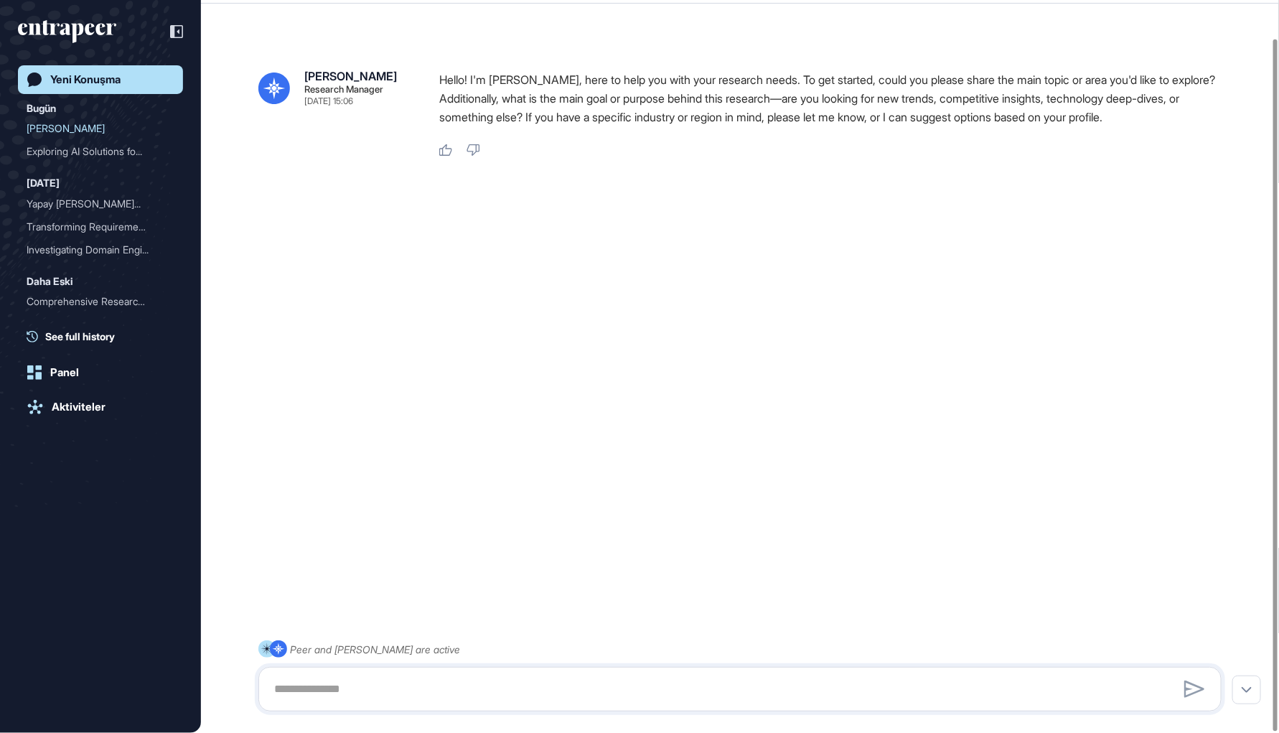
click at [389, 701] on div at bounding box center [740, 689] width 964 height 45
click at [388, 695] on textarea at bounding box center [740, 689] width 948 height 29
paste textarea "**********"
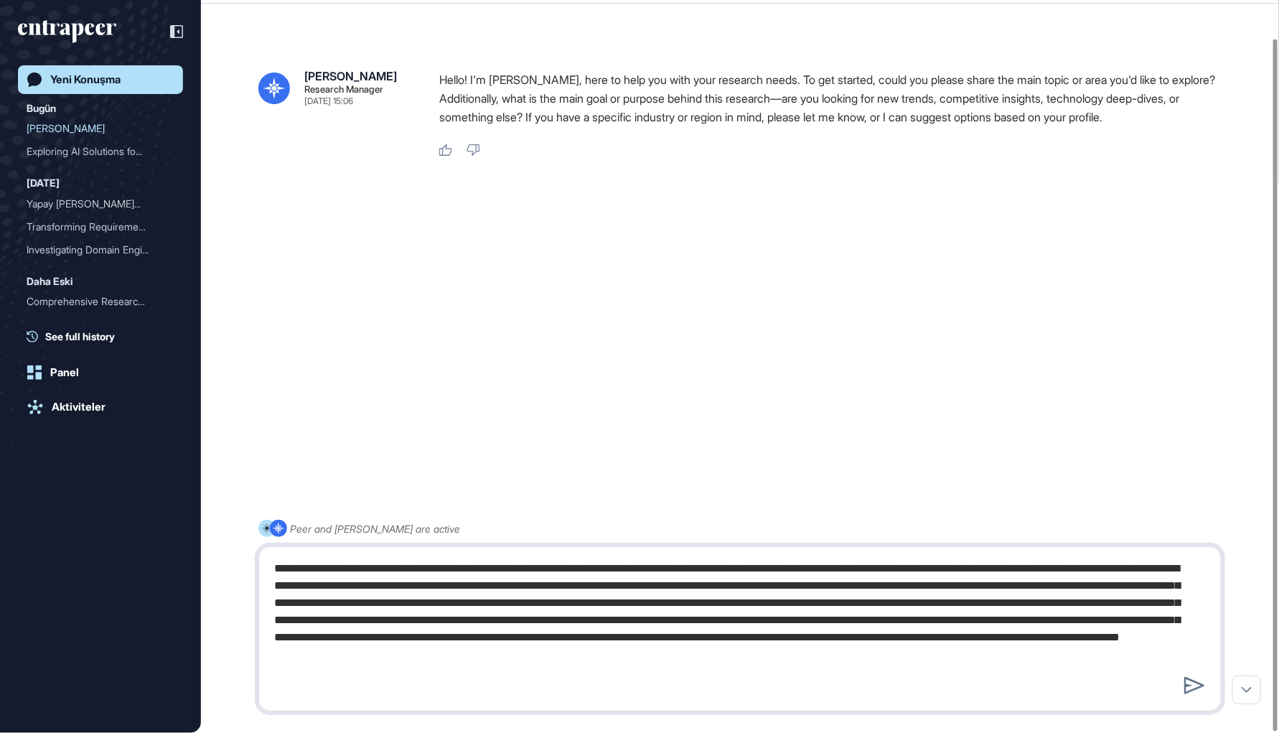
type textarea "**********"
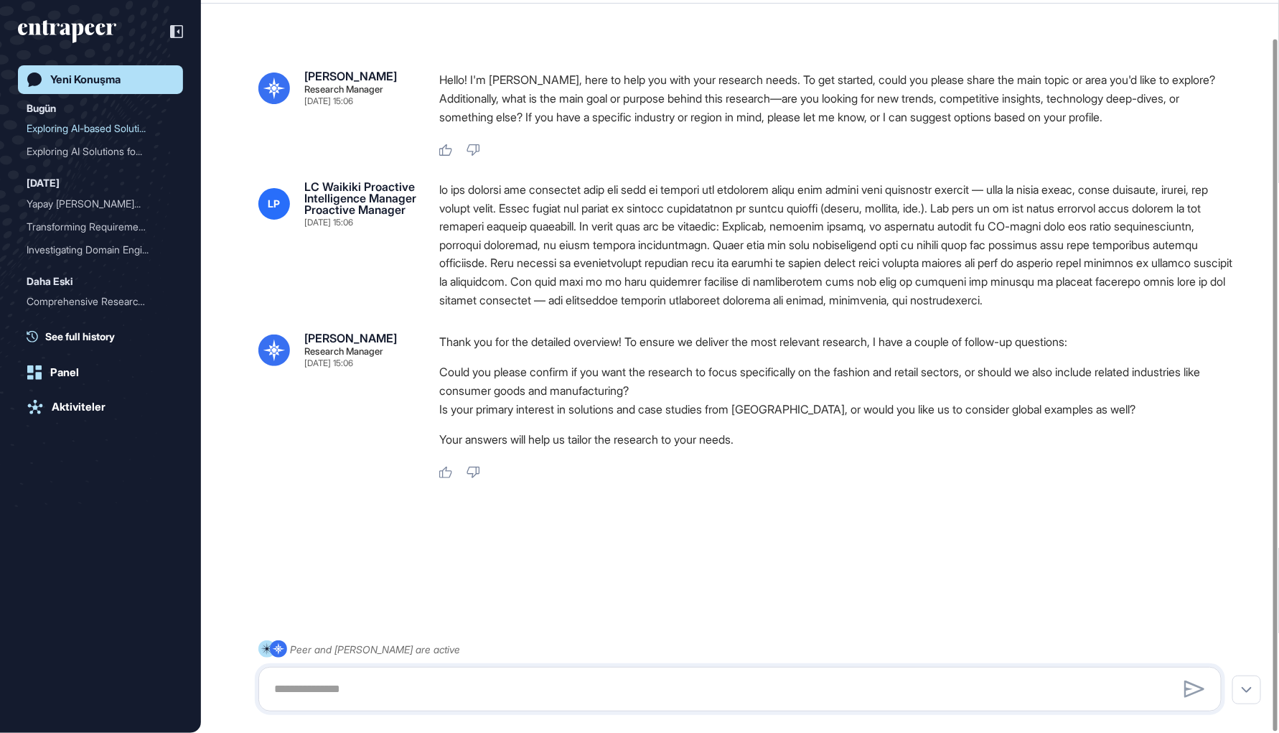
click at [439, 672] on div at bounding box center [740, 689] width 964 height 45
click at [433, 683] on textarea at bounding box center [740, 689] width 948 height 29
paste textarea "**********"
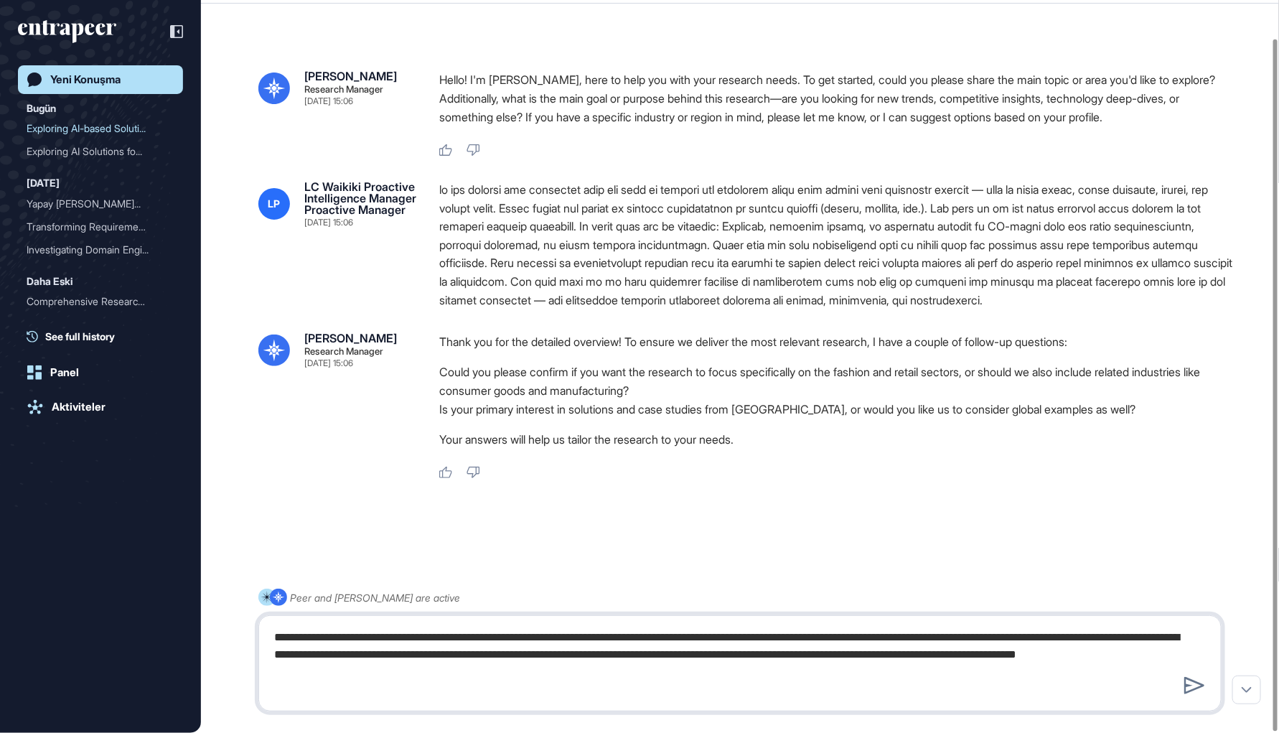
type textarea "**********"
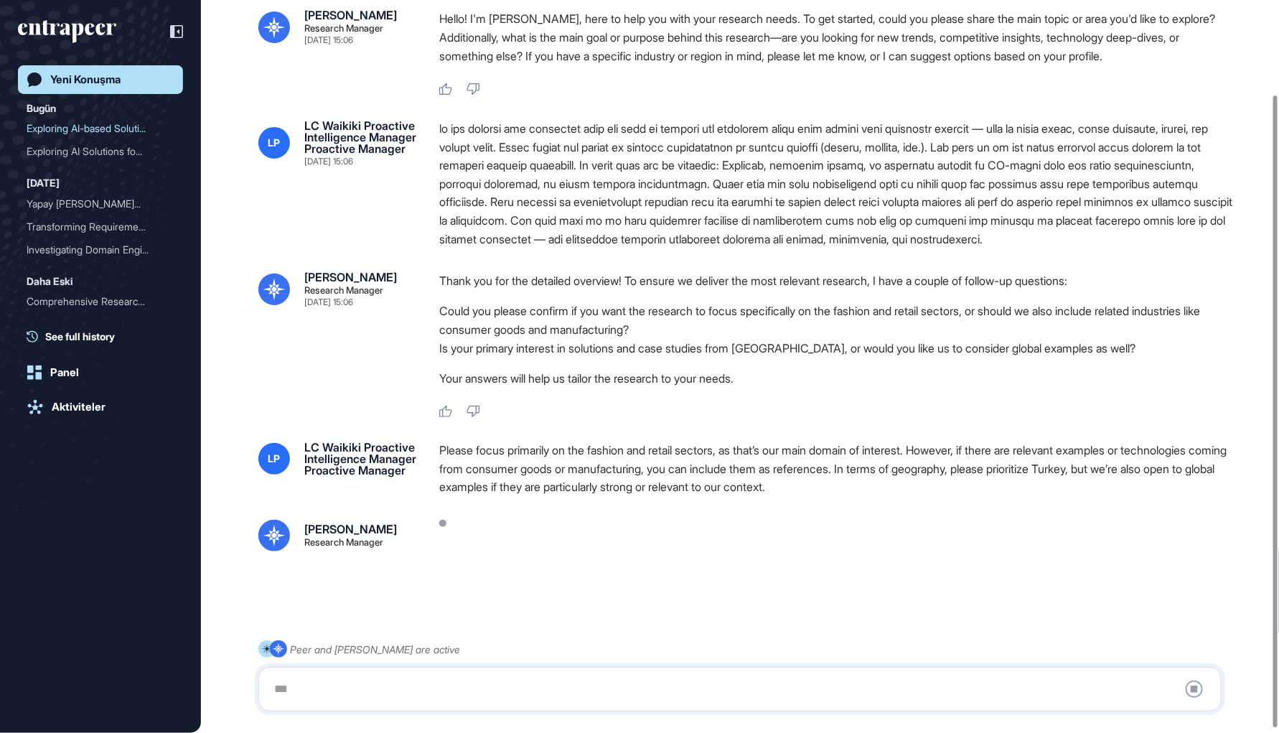
scroll to position [113, 0]
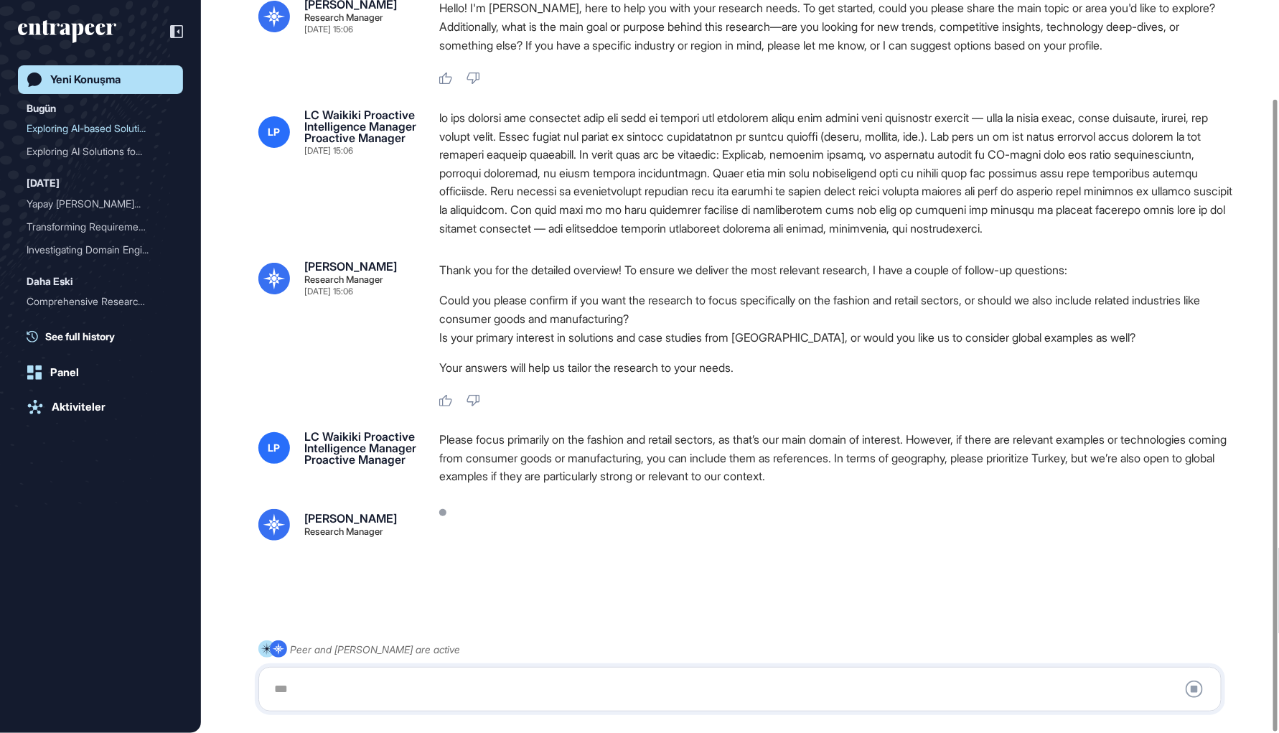
click at [586, 467] on div "Please focus primarily on the fashion and retail sectors, as that’s our main do…" at bounding box center [836, 458] width 794 height 55
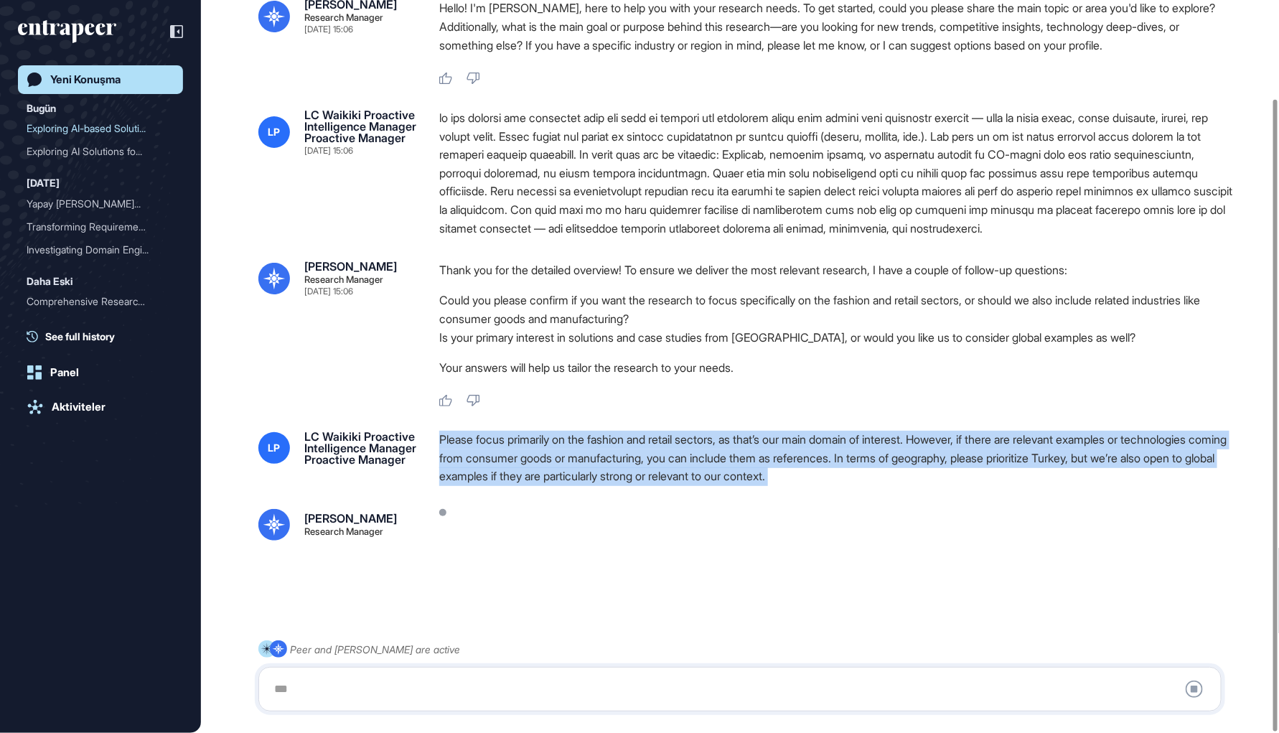
click at [586, 467] on div "Please focus primarily on the fashion and retail sectors, as that’s our main do…" at bounding box center [836, 458] width 794 height 55
click at [586, 475] on div "Please focus primarily on the fashion and retail sectors, as that’s our main do…" at bounding box center [836, 458] width 794 height 55
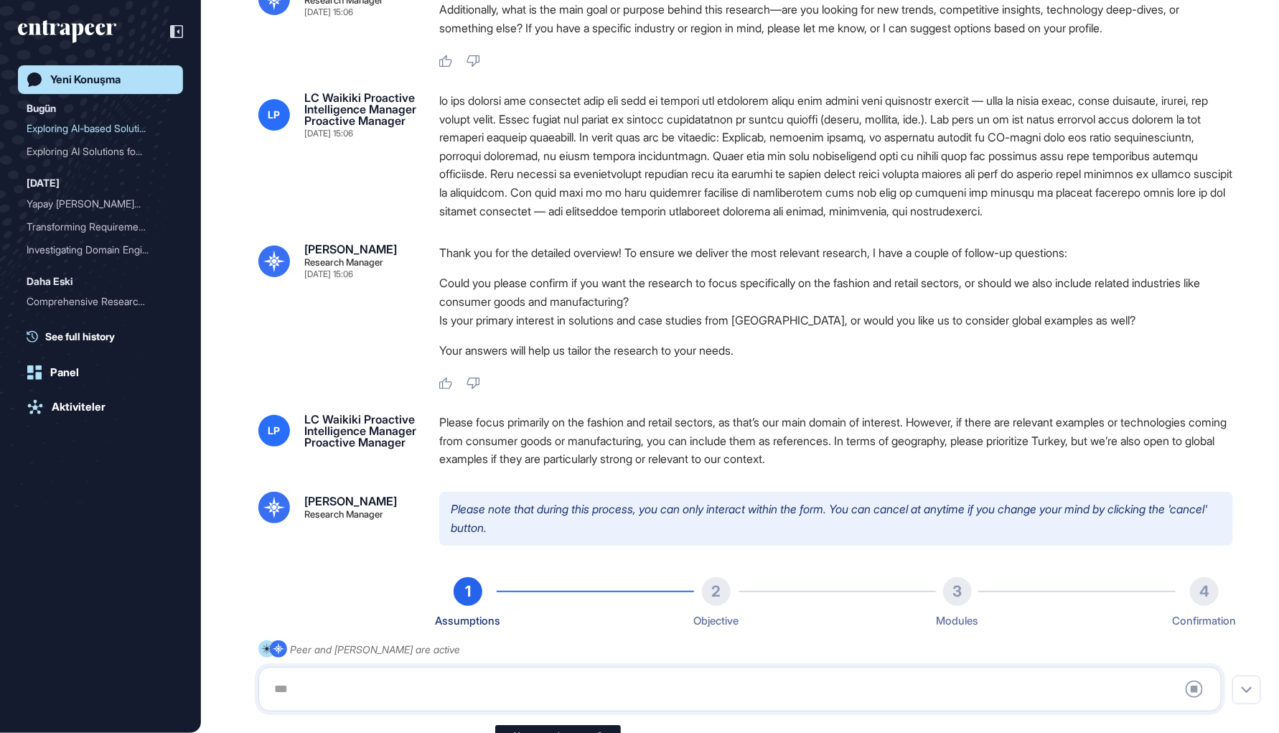
scroll to position [22, 0]
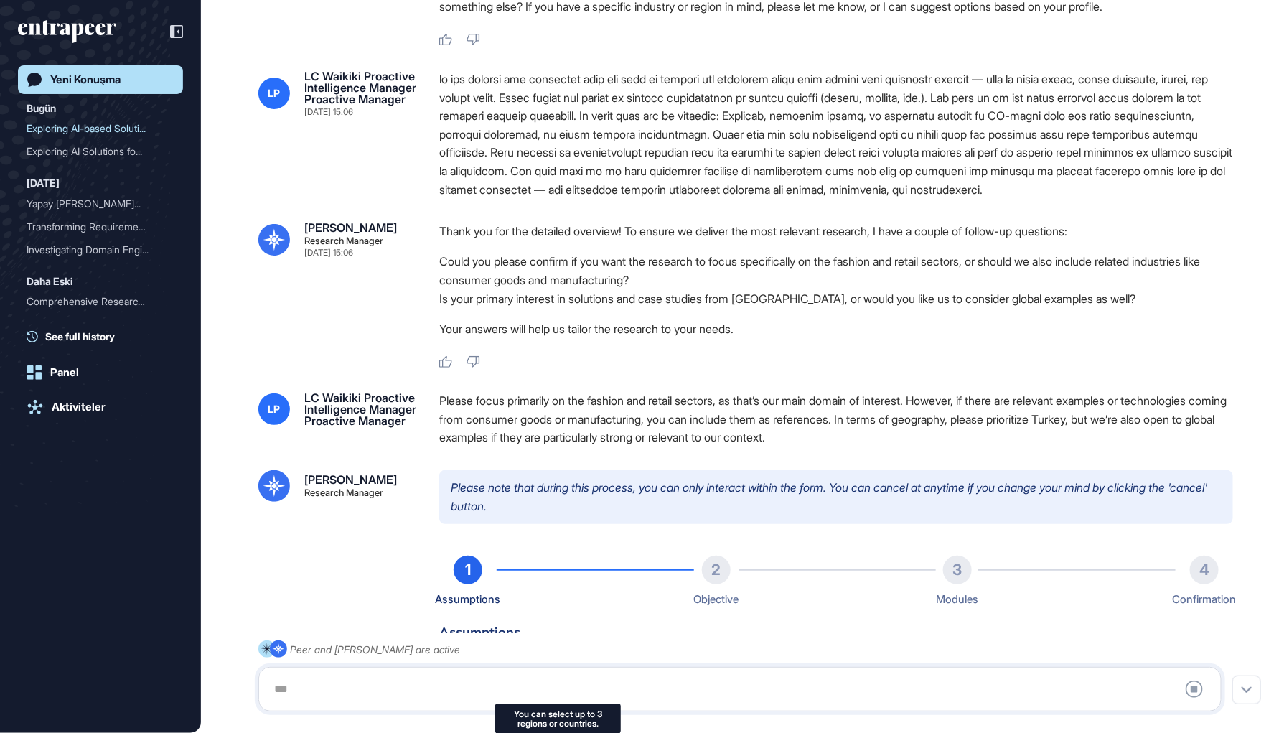
type input "**********"
type input "*"
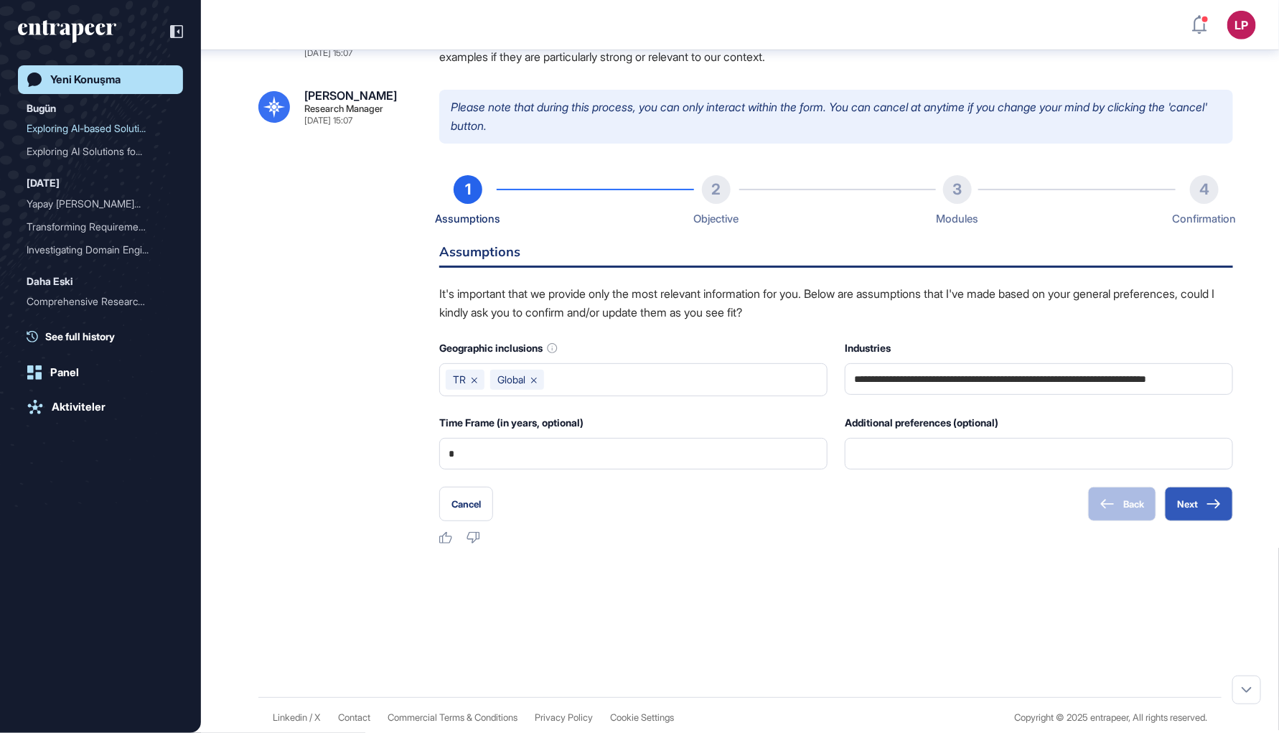
scroll to position [528, 0]
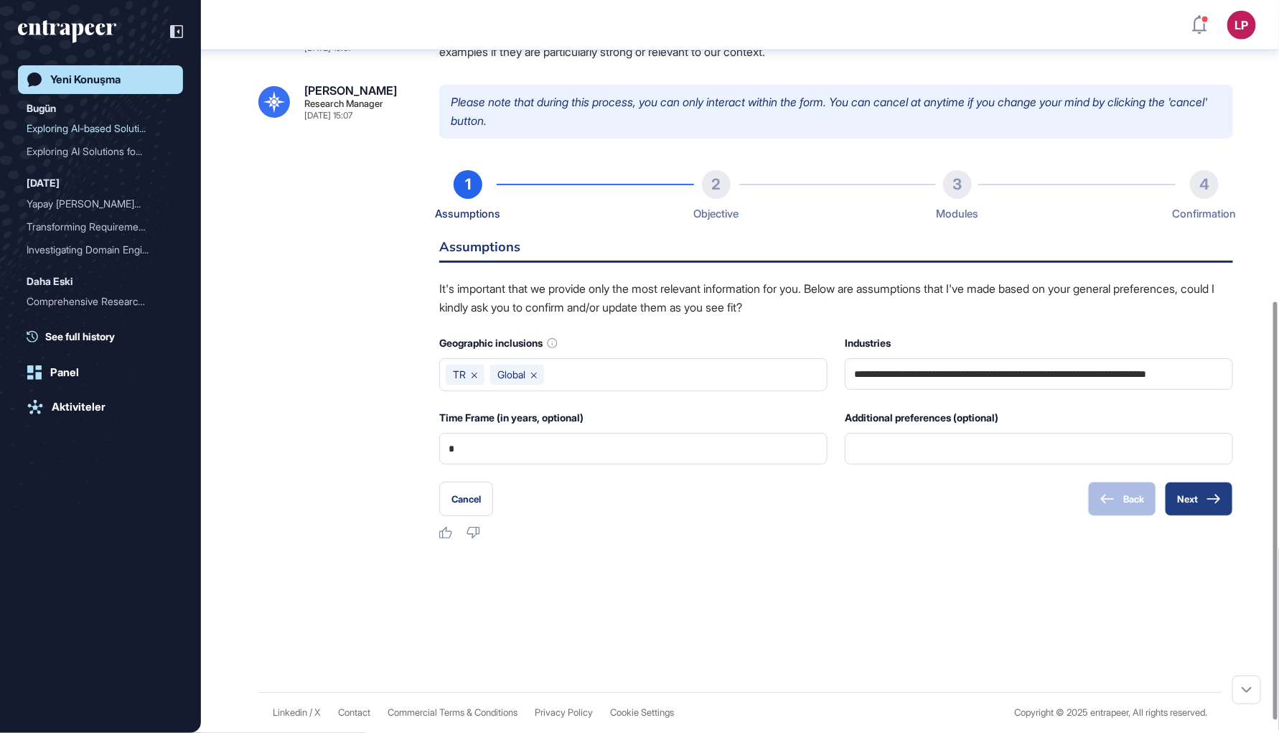
click at [1211, 504] on icon at bounding box center [1214, 499] width 14 height 10
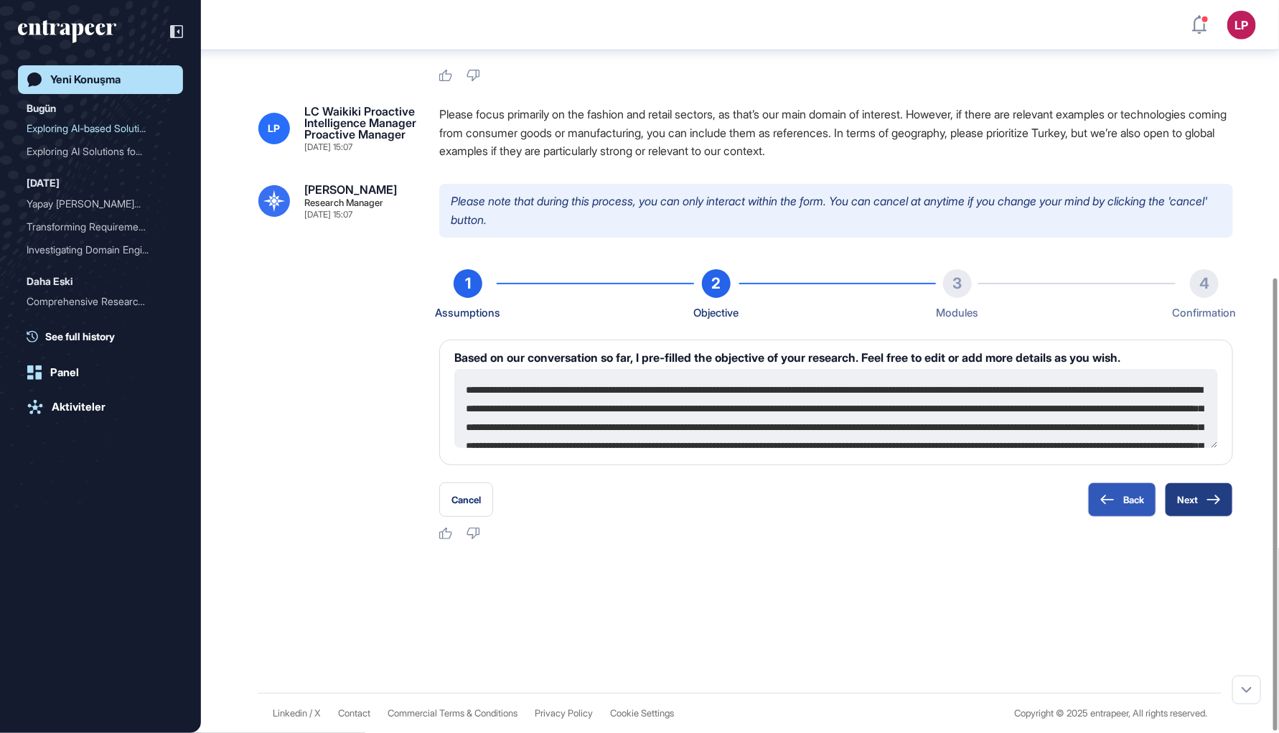
click at [1180, 503] on button "Next" at bounding box center [1199, 499] width 68 height 34
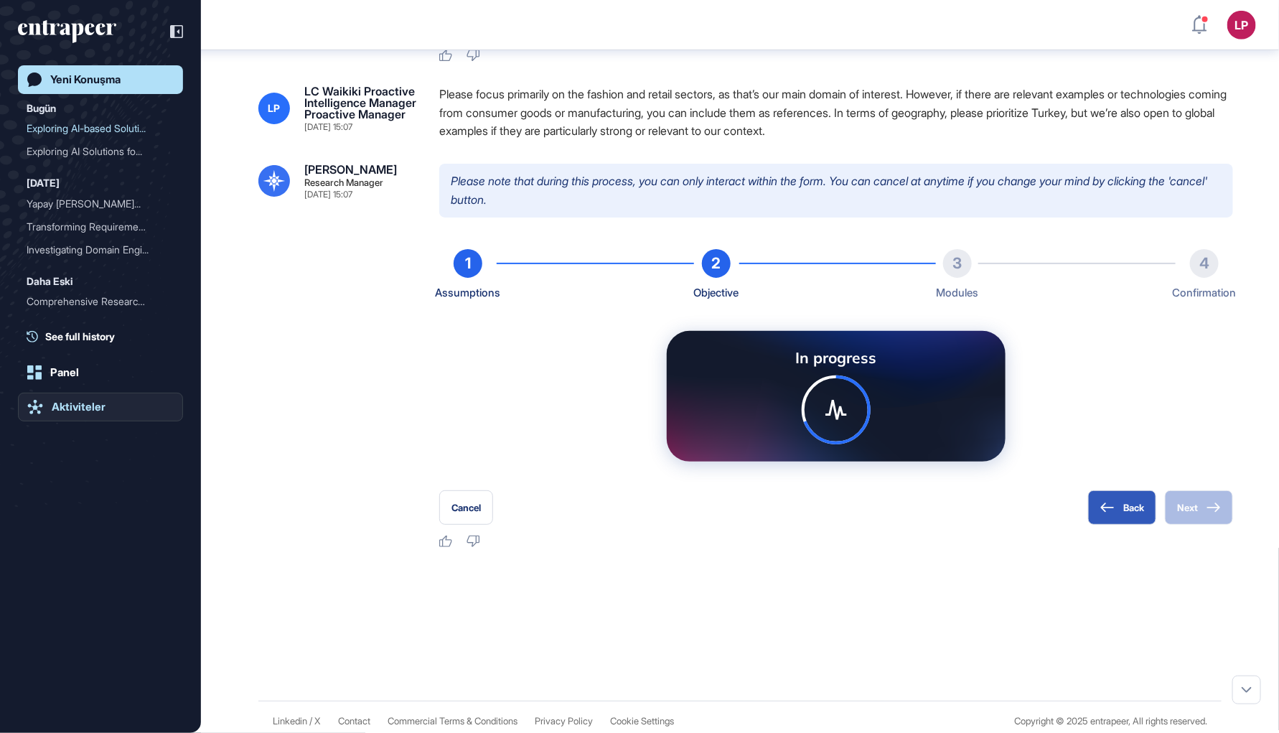
scroll to position [445, 0]
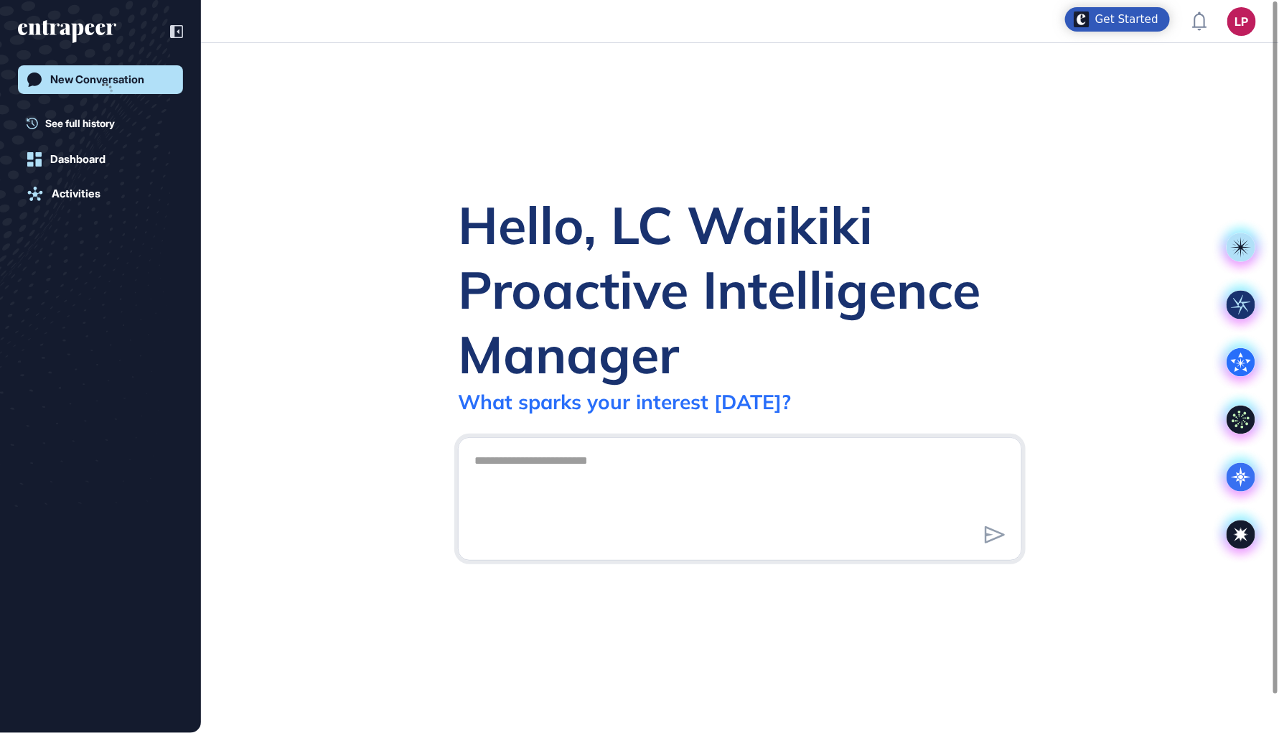
scroll to position [1, 1]
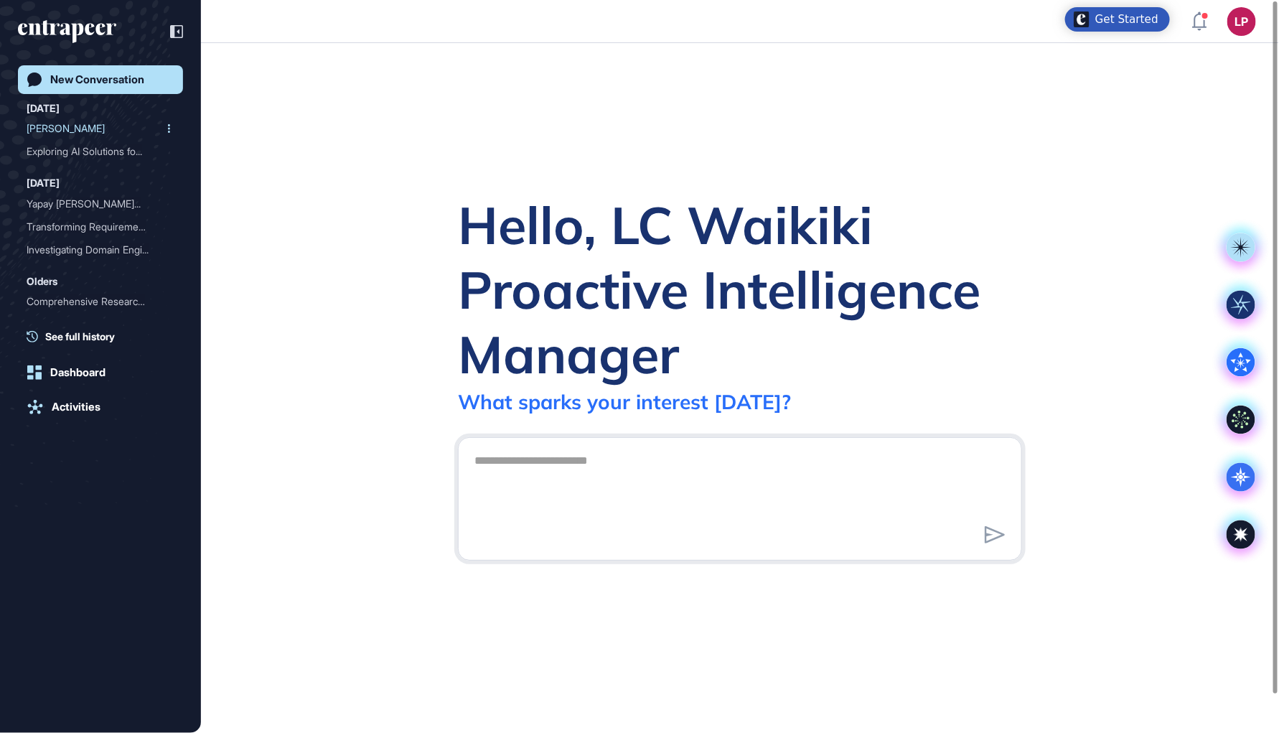
click at [85, 133] on div "[PERSON_NAME]" at bounding box center [95, 128] width 136 height 23
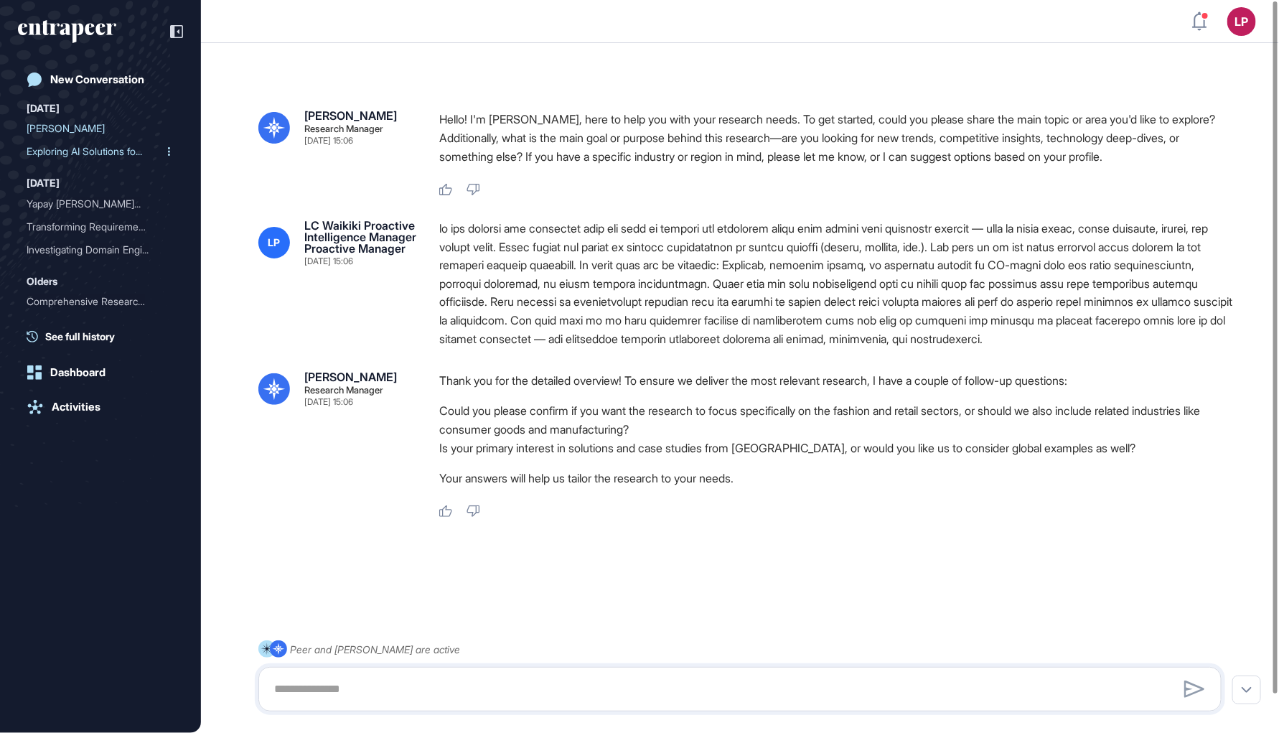
click at [87, 155] on div "Exploring AI Solutions fo..." at bounding box center [95, 151] width 136 height 23
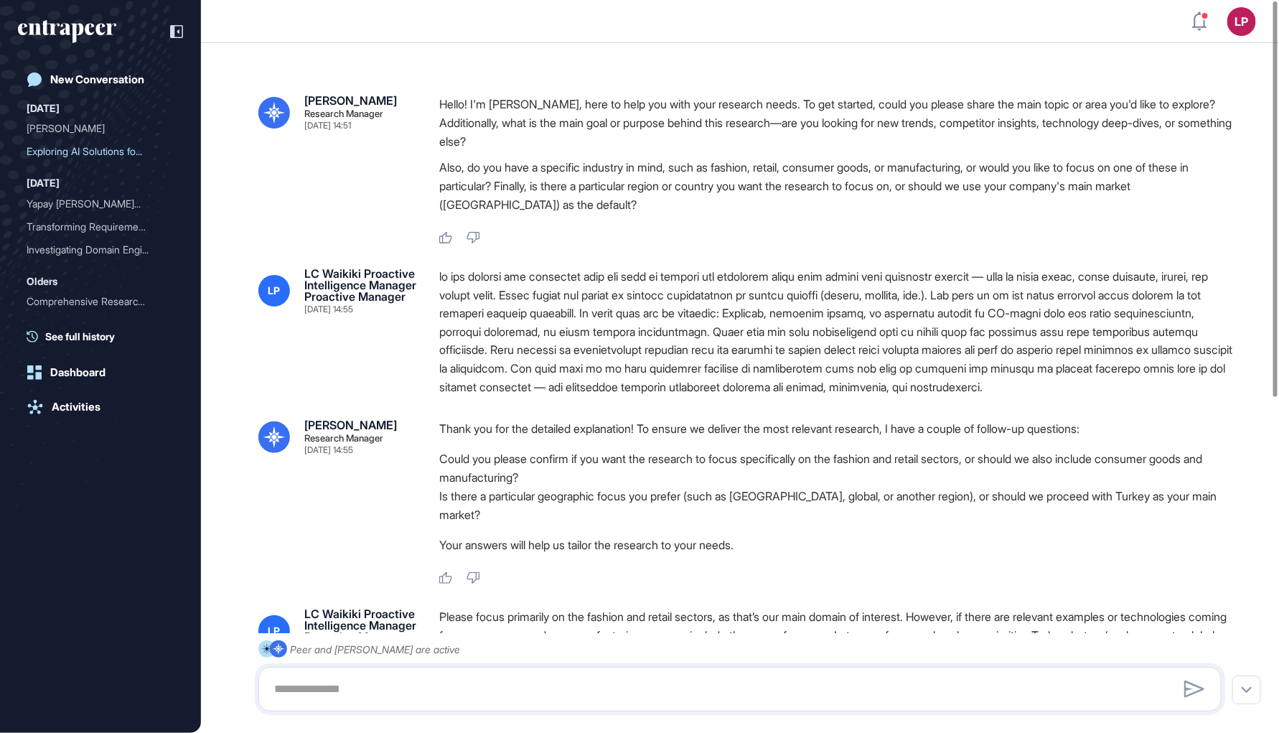
scroll to position [135, 0]
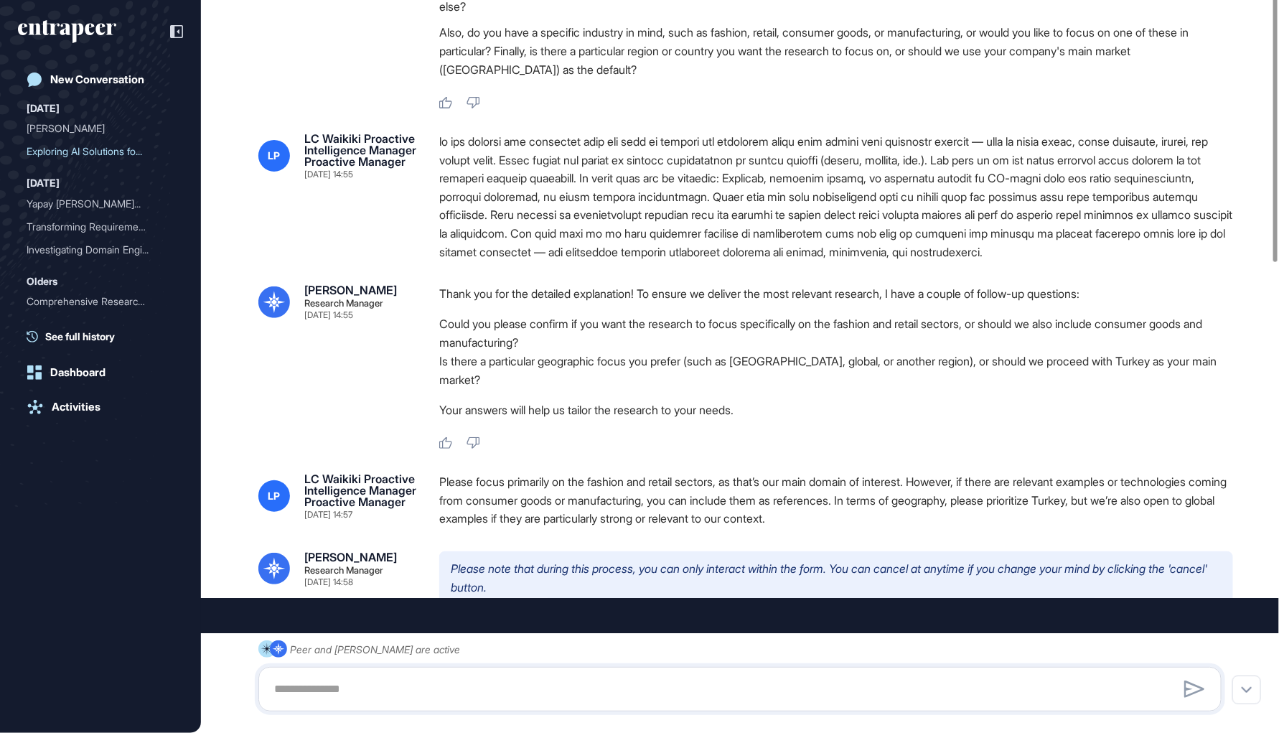
type input "**********"
type input "*"
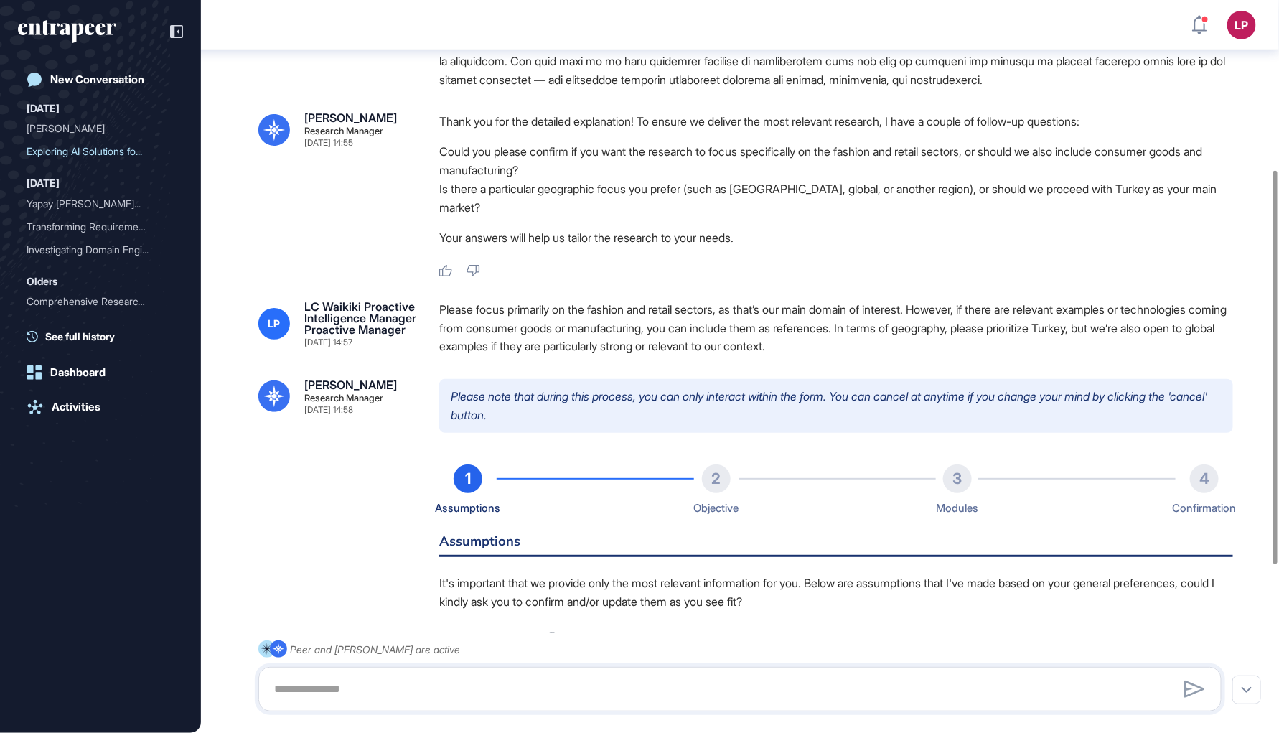
scroll to position [316, 0]
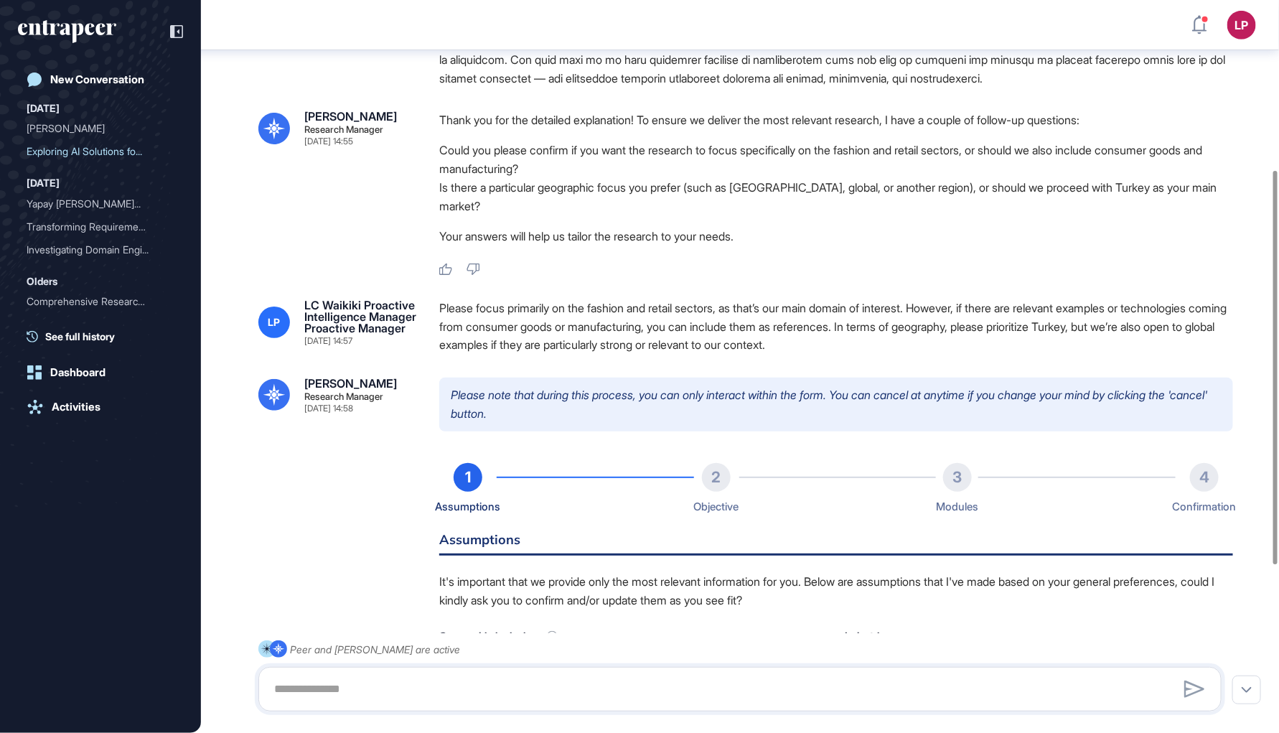
click at [543, 337] on div "Please focus primarily on the fashion and retail sectors, as that’s our main do…" at bounding box center [836, 326] width 794 height 55
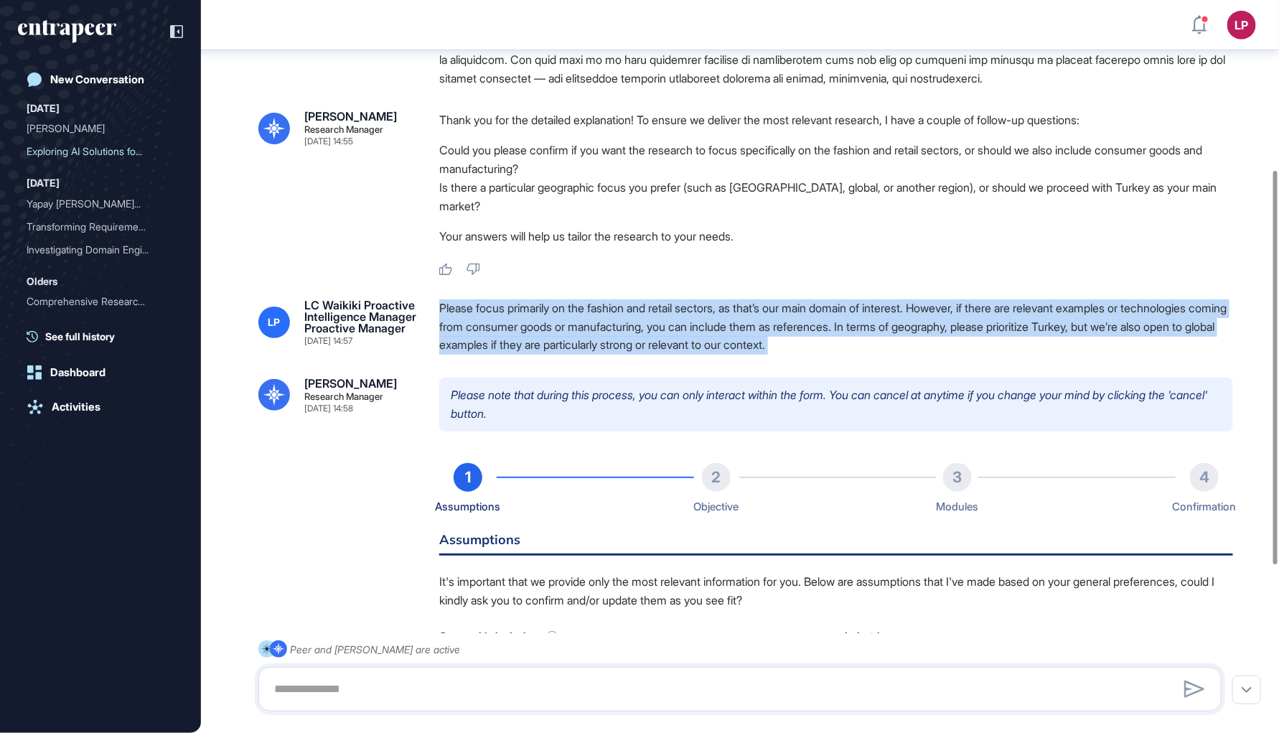
click at [543, 337] on div "Please focus primarily on the fashion and retail sectors, as that’s our main do…" at bounding box center [836, 326] width 794 height 55
copy div "Please focus primarily on the fashion and retail sectors, as that’s our main do…"
